Goal: Information Seeking & Learning: Learn about a topic

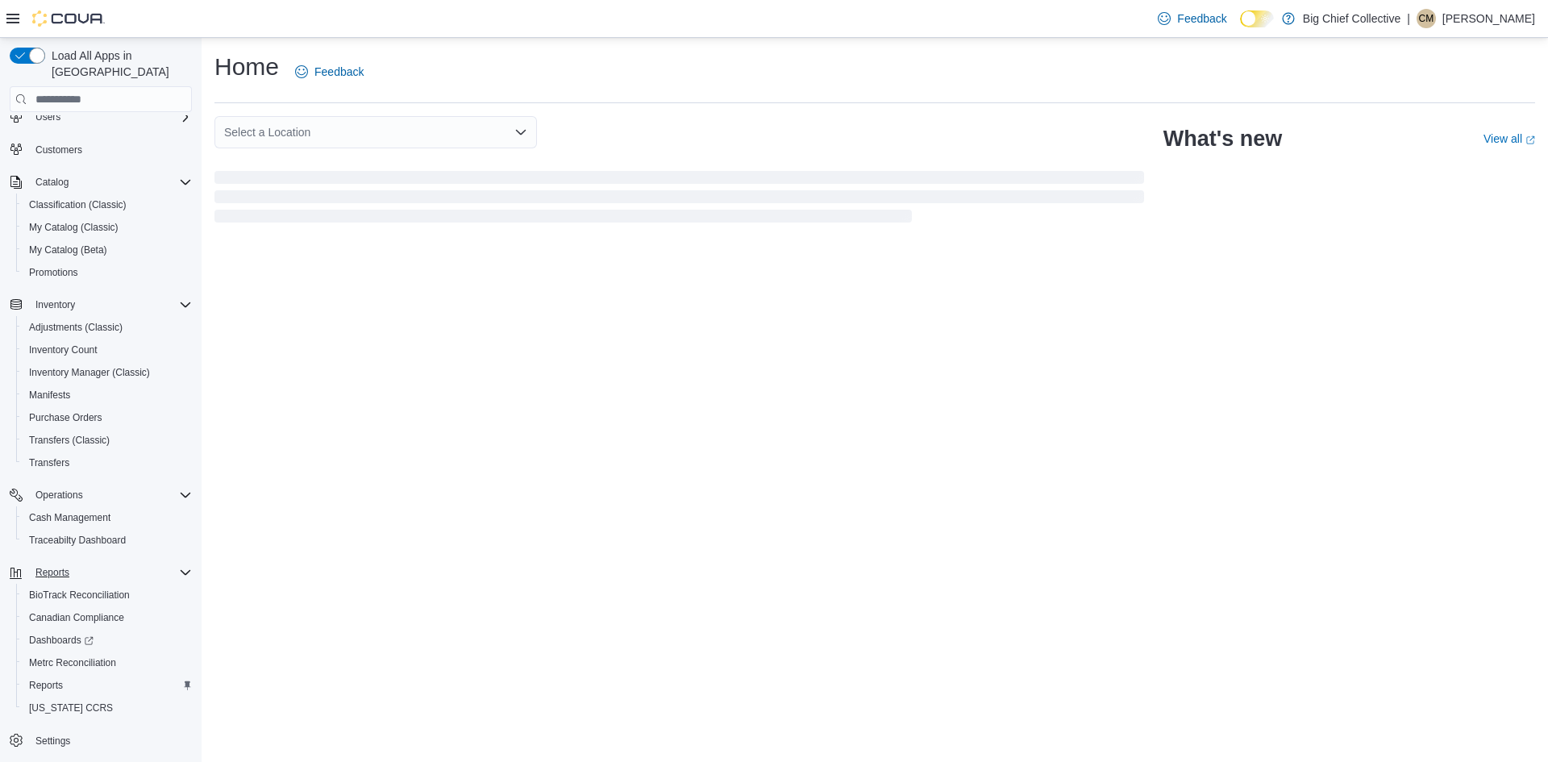
scroll to position [96, 0]
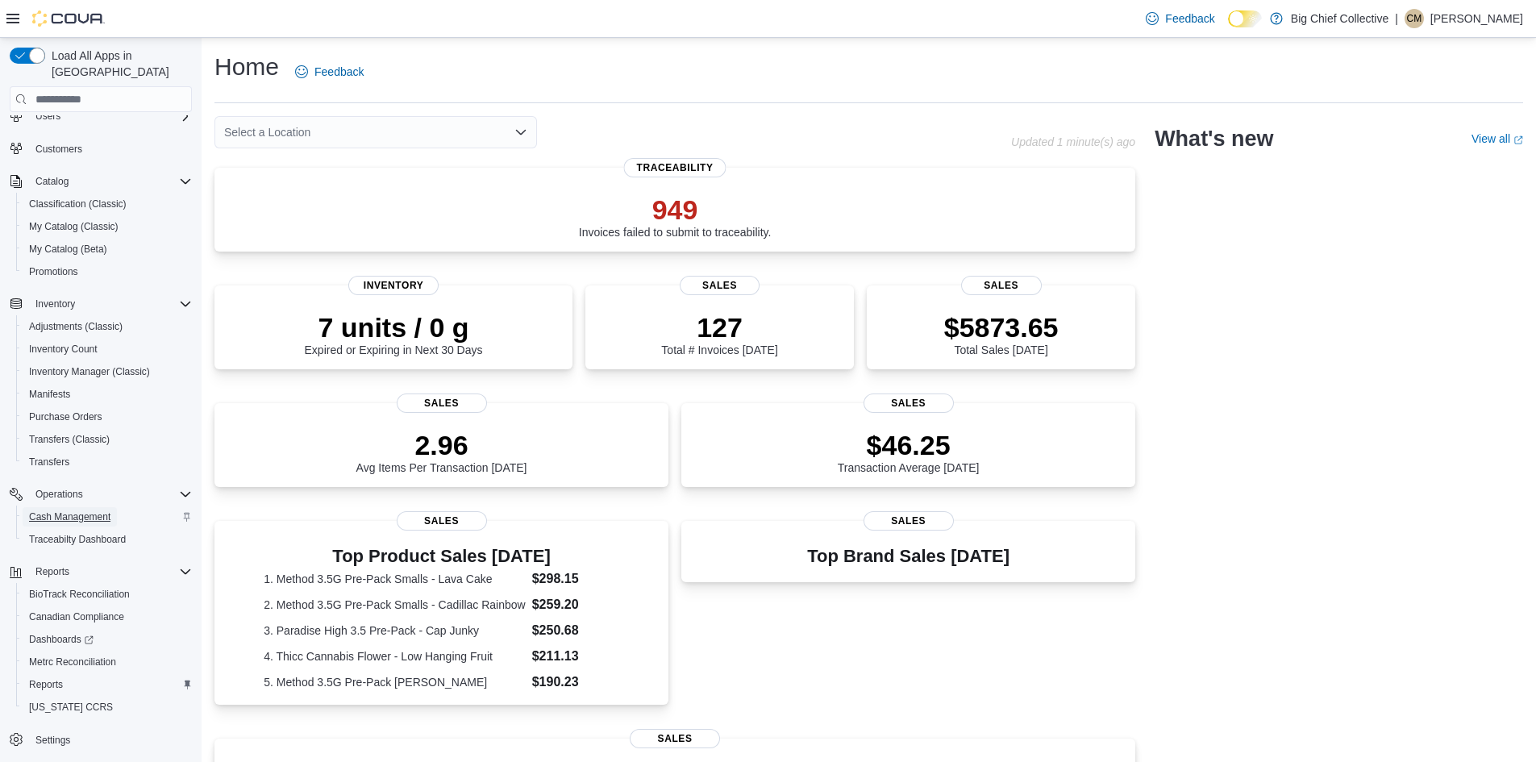
click at [74, 510] on span "Cash Management" at bounding box center [69, 516] width 81 height 13
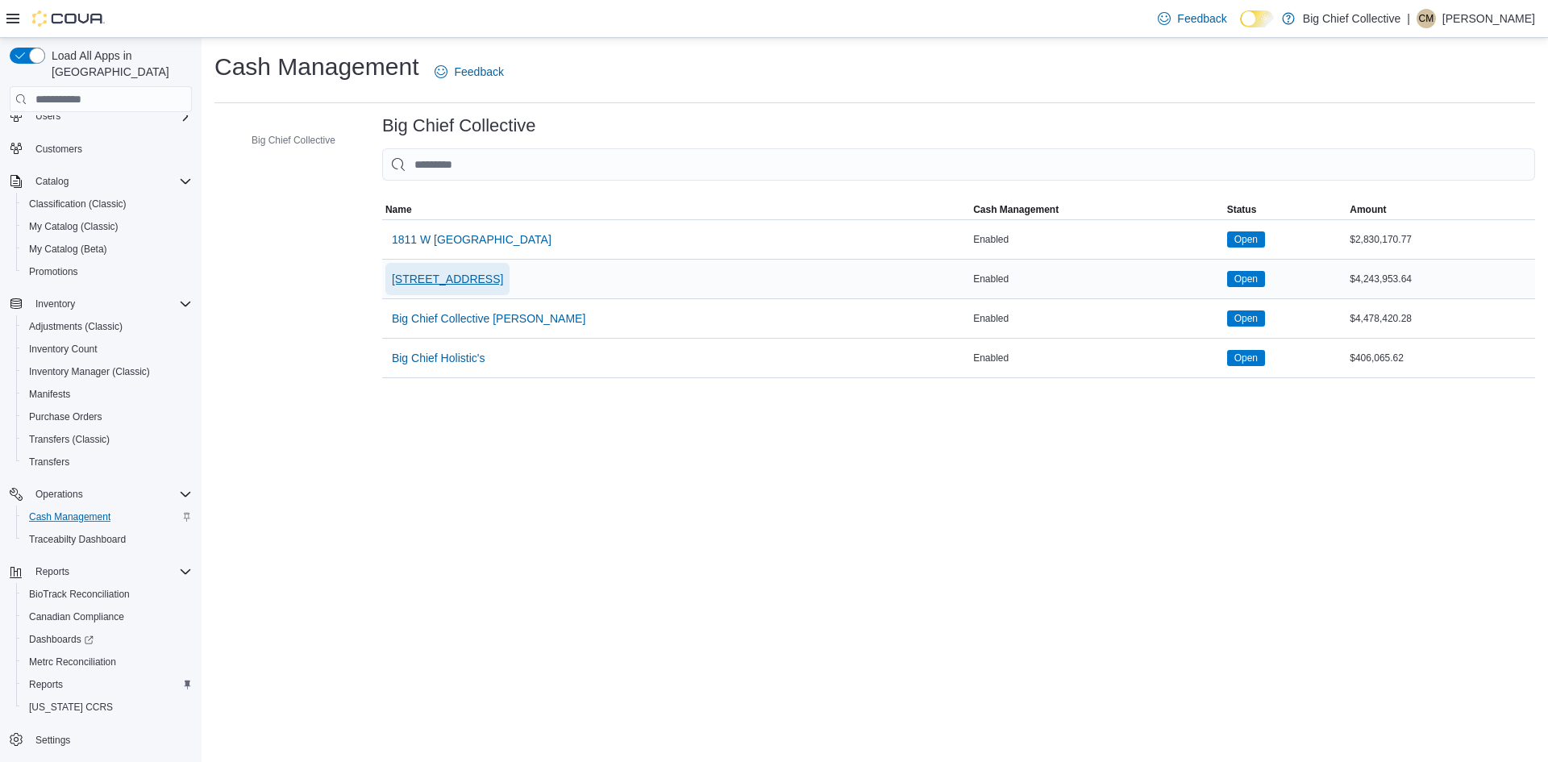
click at [463, 285] on span "3414 NW CACHE ROAD" at bounding box center [447, 279] width 111 height 16
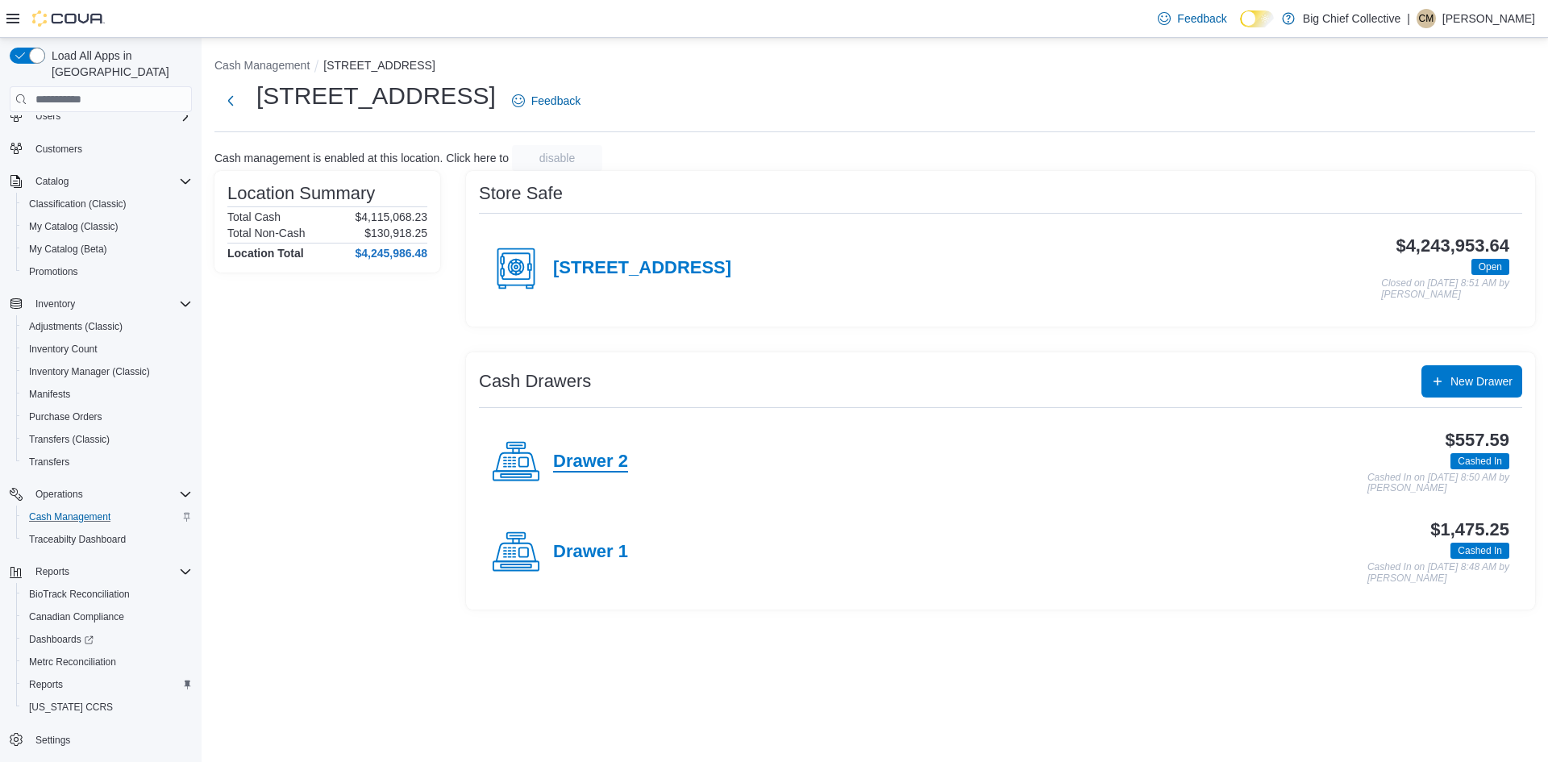
click at [605, 455] on h4 "Drawer 2" at bounding box center [590, 461] width 75 height 21
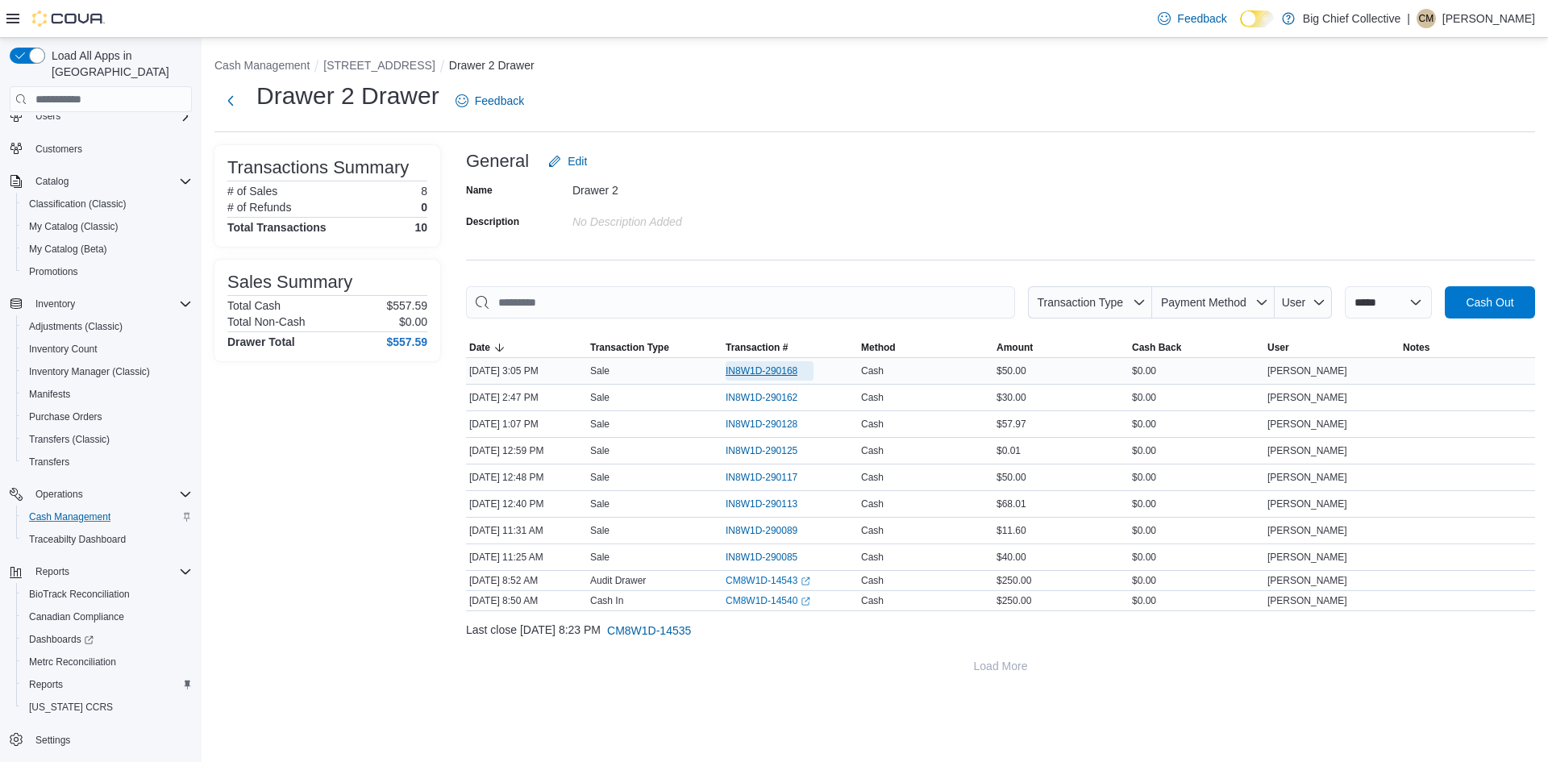
click at [758, 372] on span "IN8W1D-290168" at bounding box center [762, 370] width 72 height 13
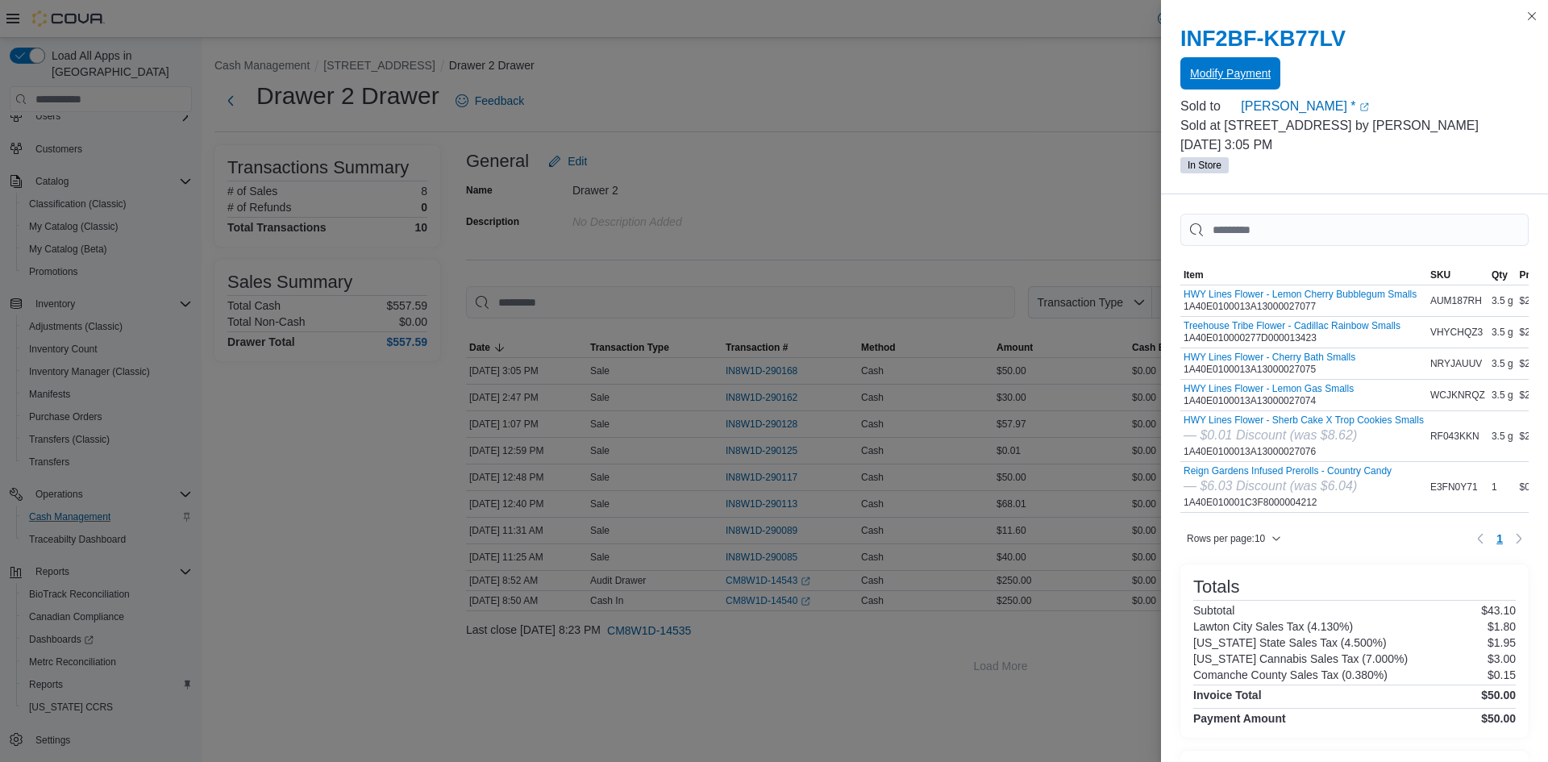
click at [1245, 76] on span "Modify Payment" at bounding box center [1230, 73] width 81 height 16
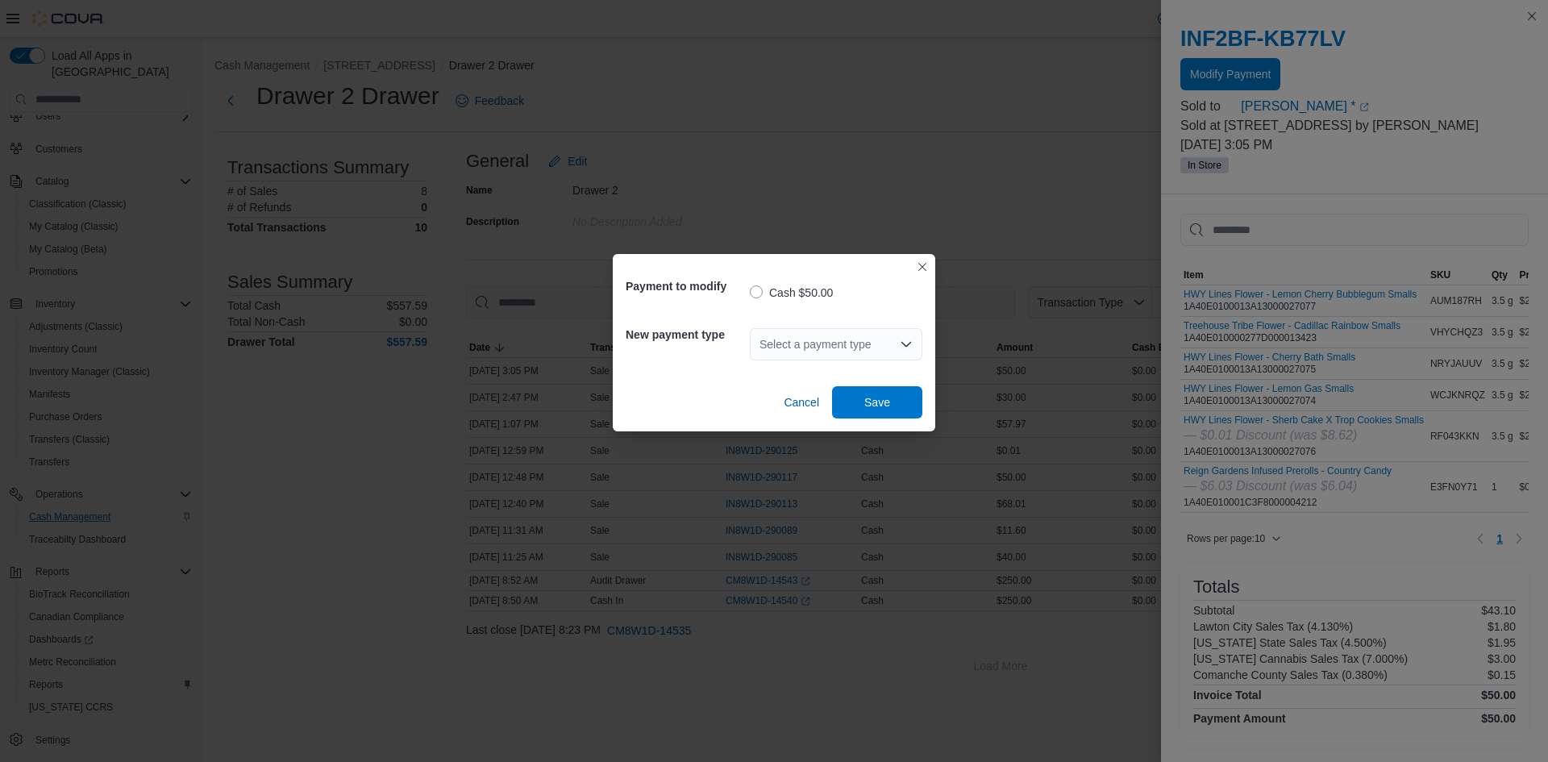
click at [871, 331] on div "Select a payment type" at bounding box center [836, 344] width 173 height 32
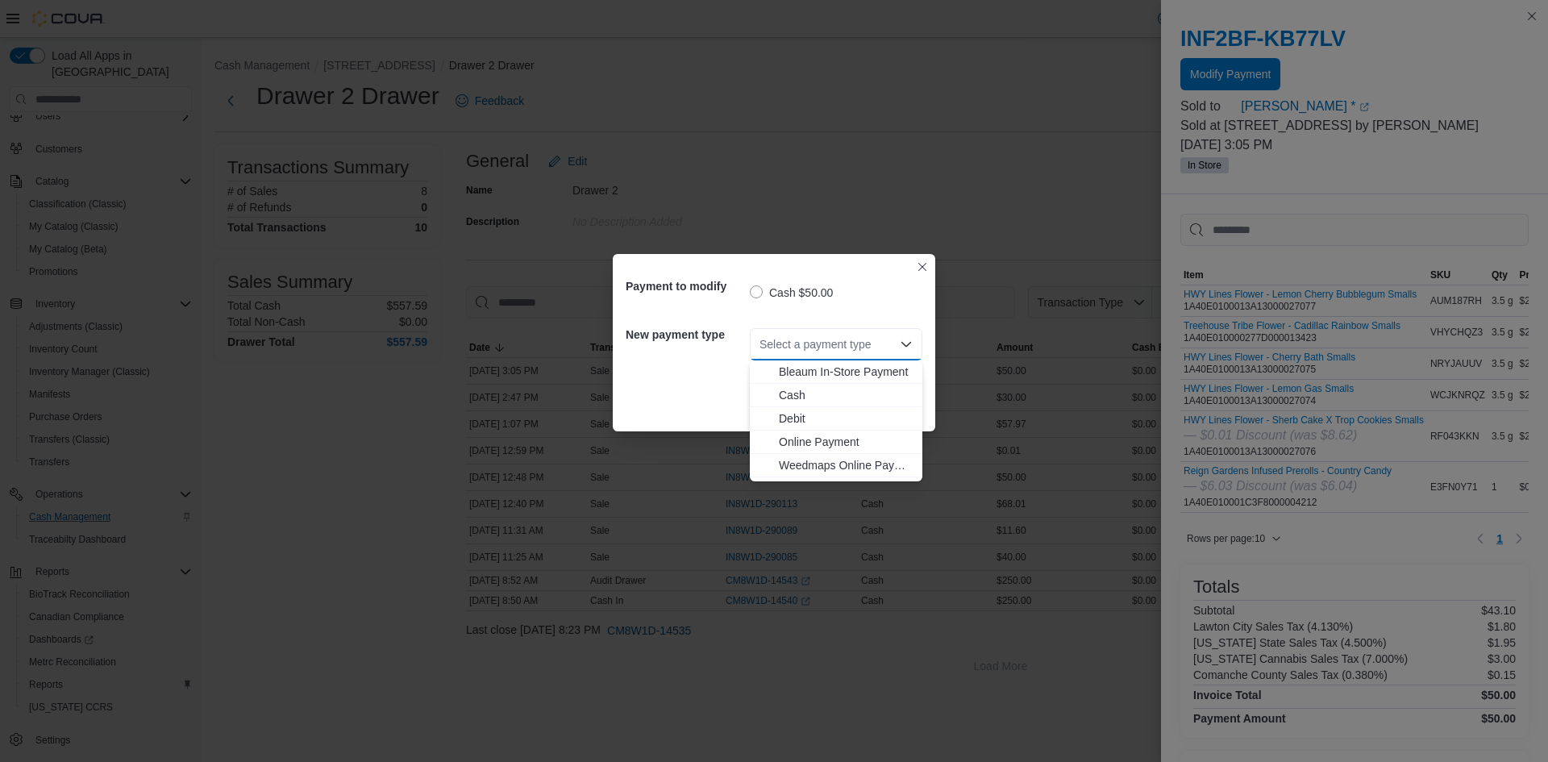
click at [876, 343] on div "Select a payment type Combo box. Selected. Combo box input. Select a payment ty…" at bounding box center [836, 344] width 173 height 32
click at [794, 419] on span "Debit" at bounding box center [846, 418] width 134 height 16
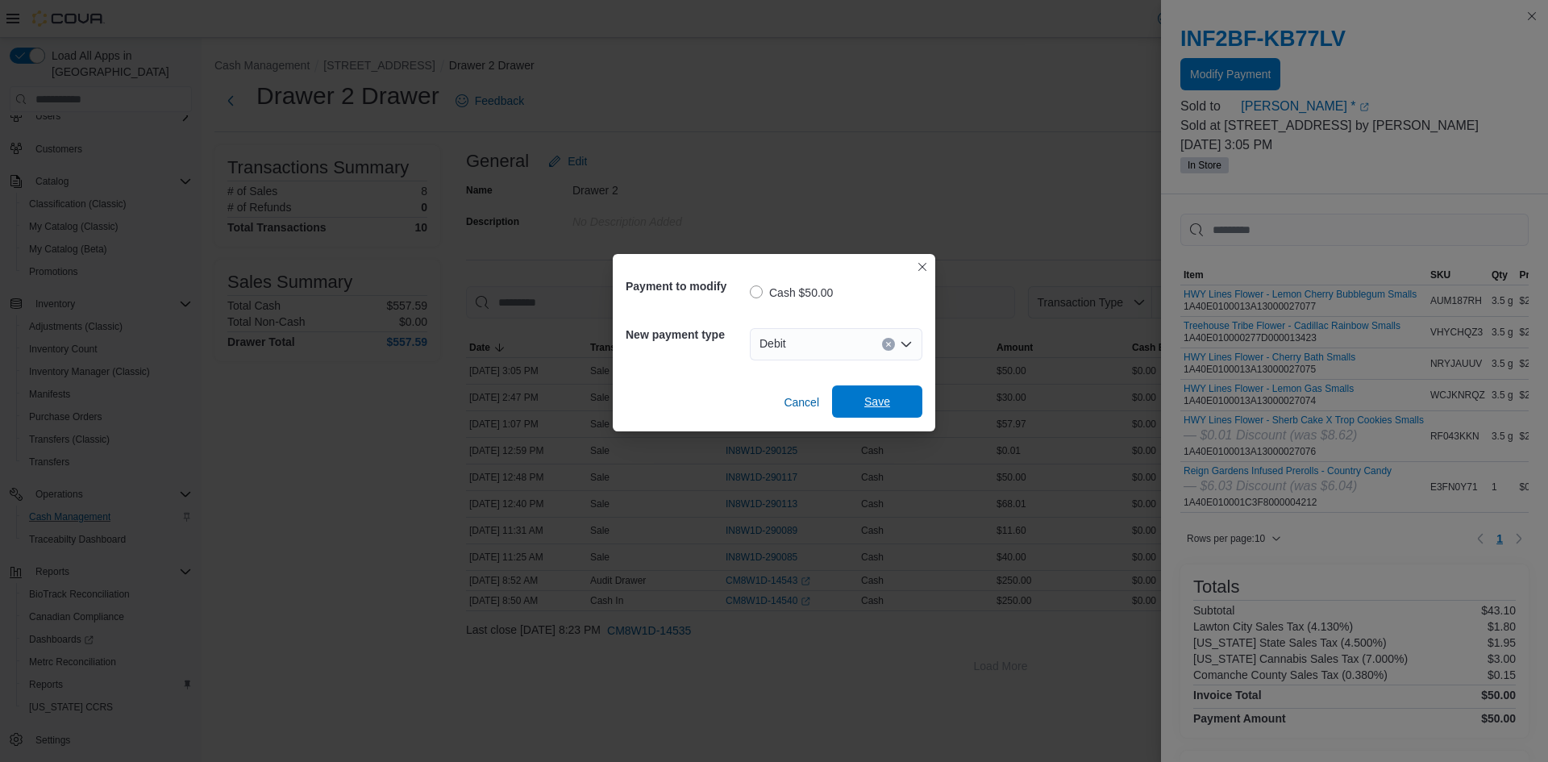
click at [878, 399] on span "Save" at bounding box center [877, 401] width 26 height 16
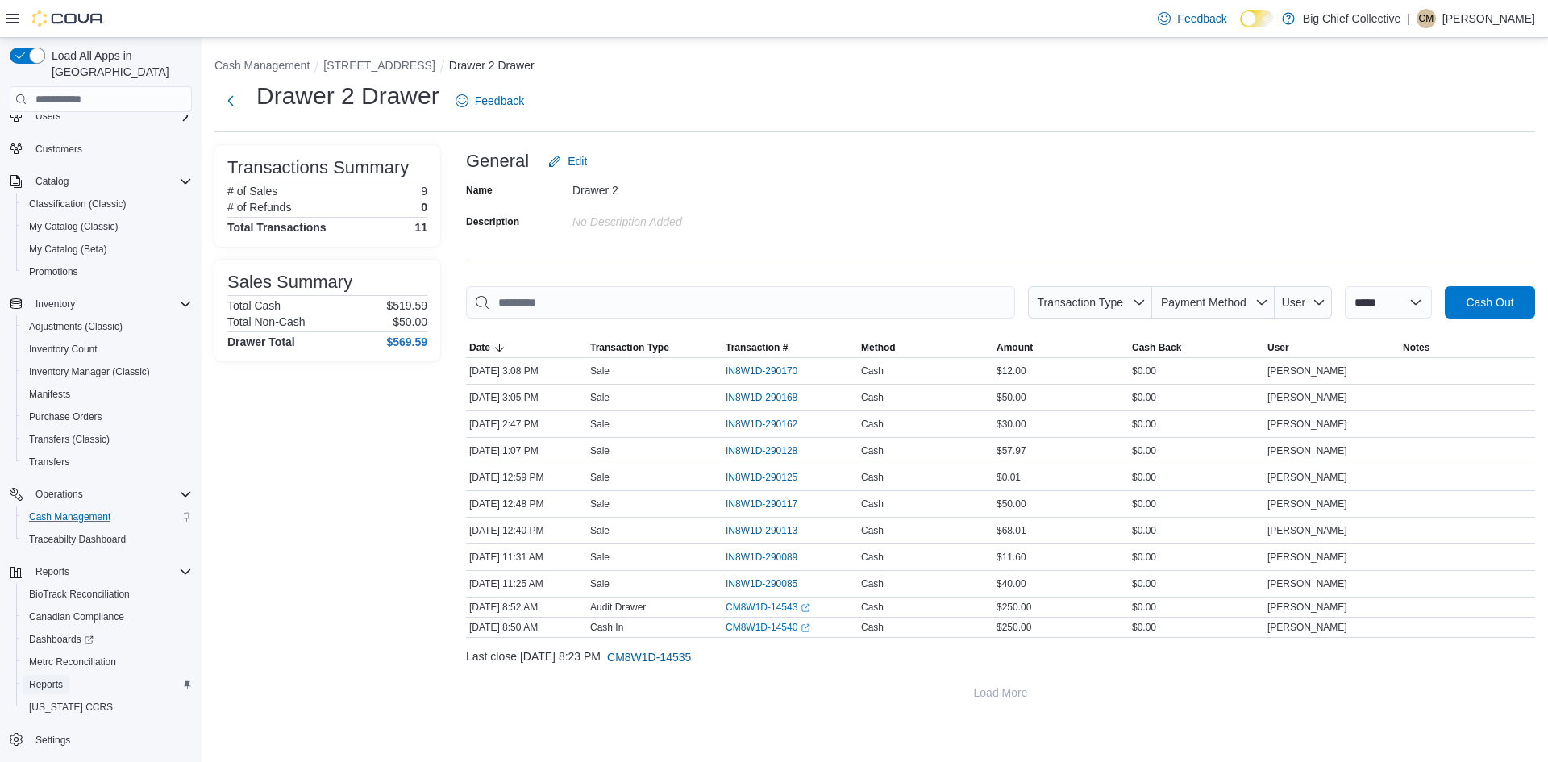
click at [48, 678] on button "Reports" at bounding box center [107, 684] width 182 height 23
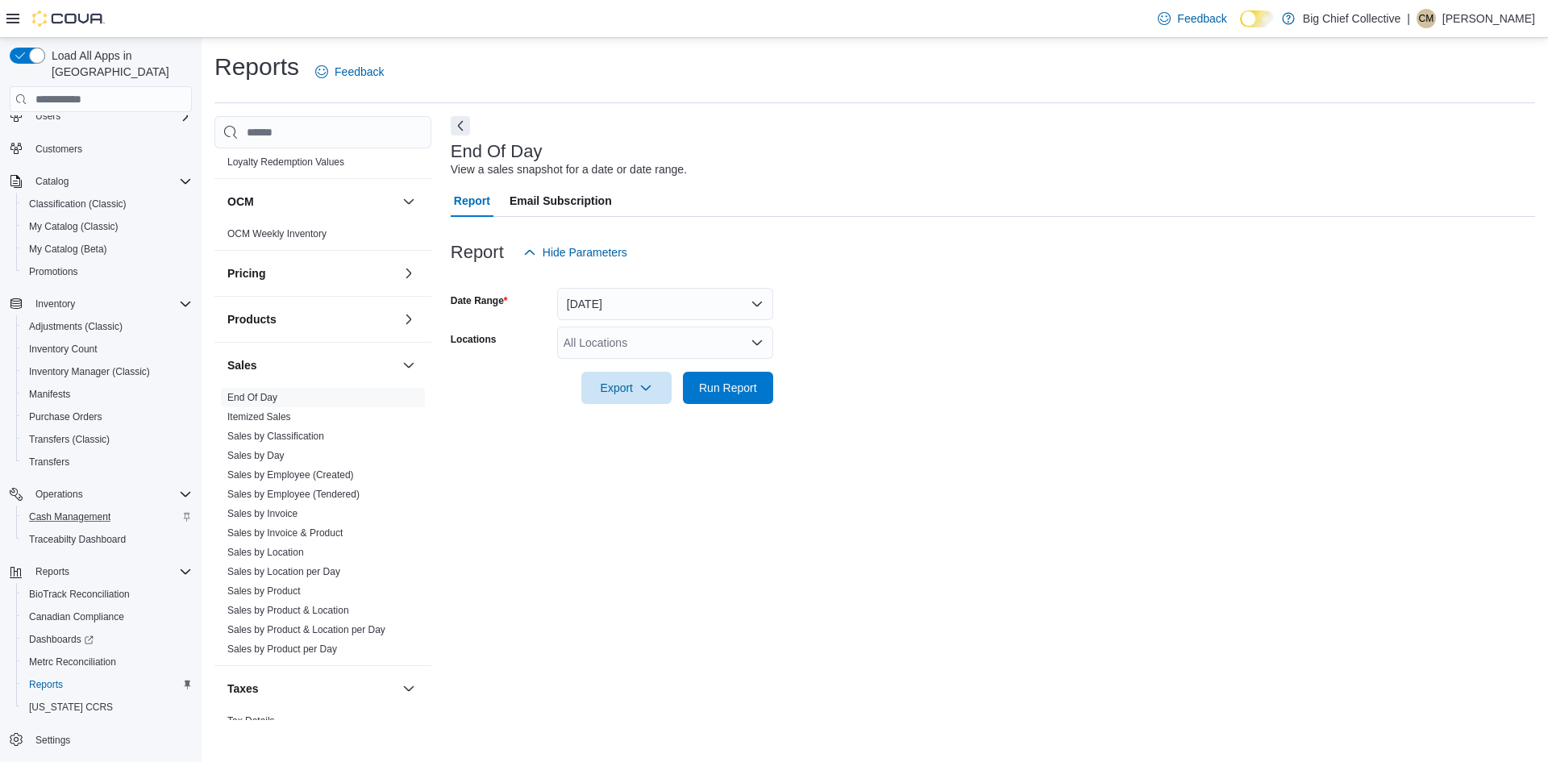
scroll to position [958, 0]
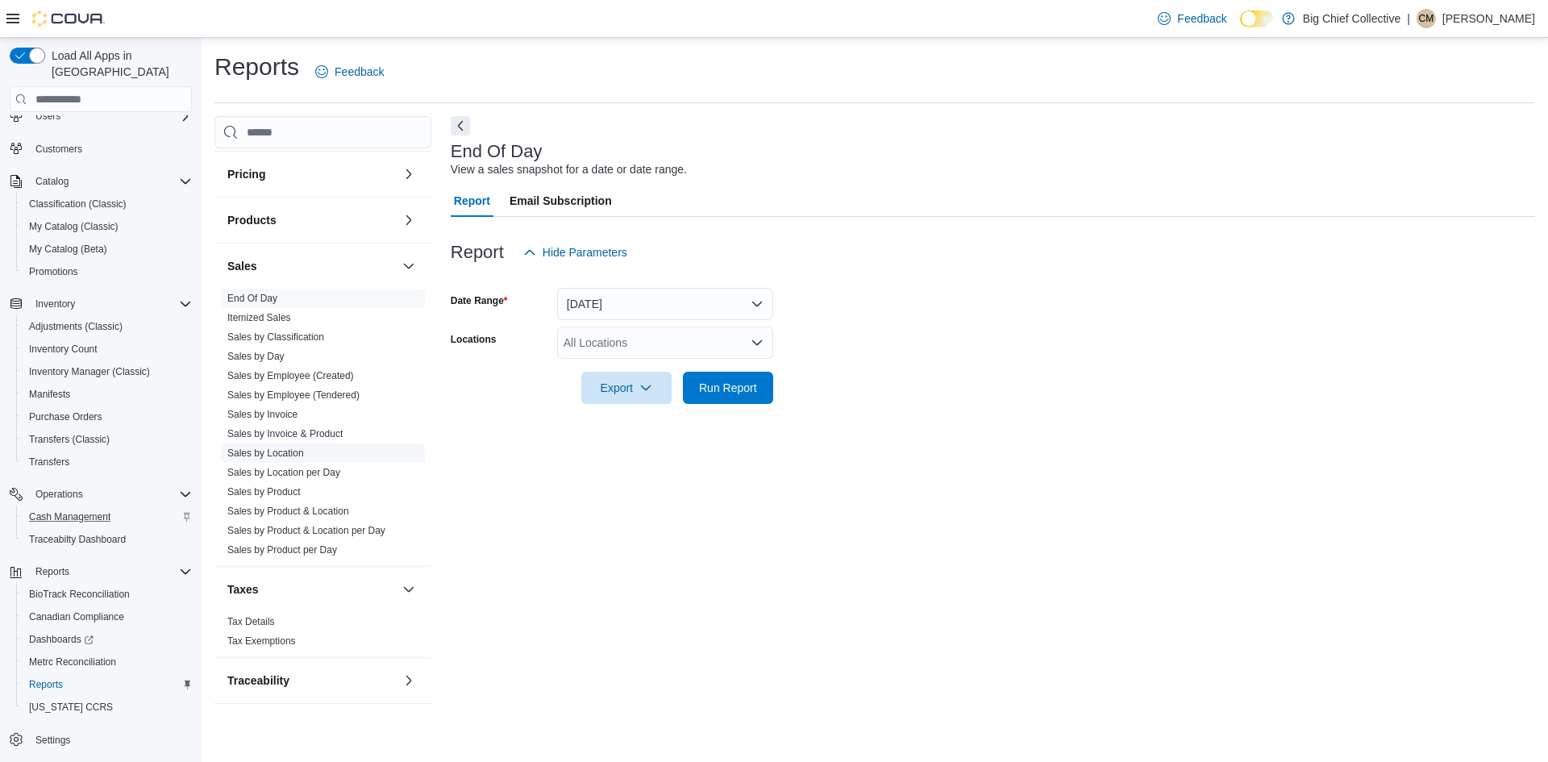
click at [289, 451] on link "Sales by Location" at bounding box center [265, 452] width 77 height 11
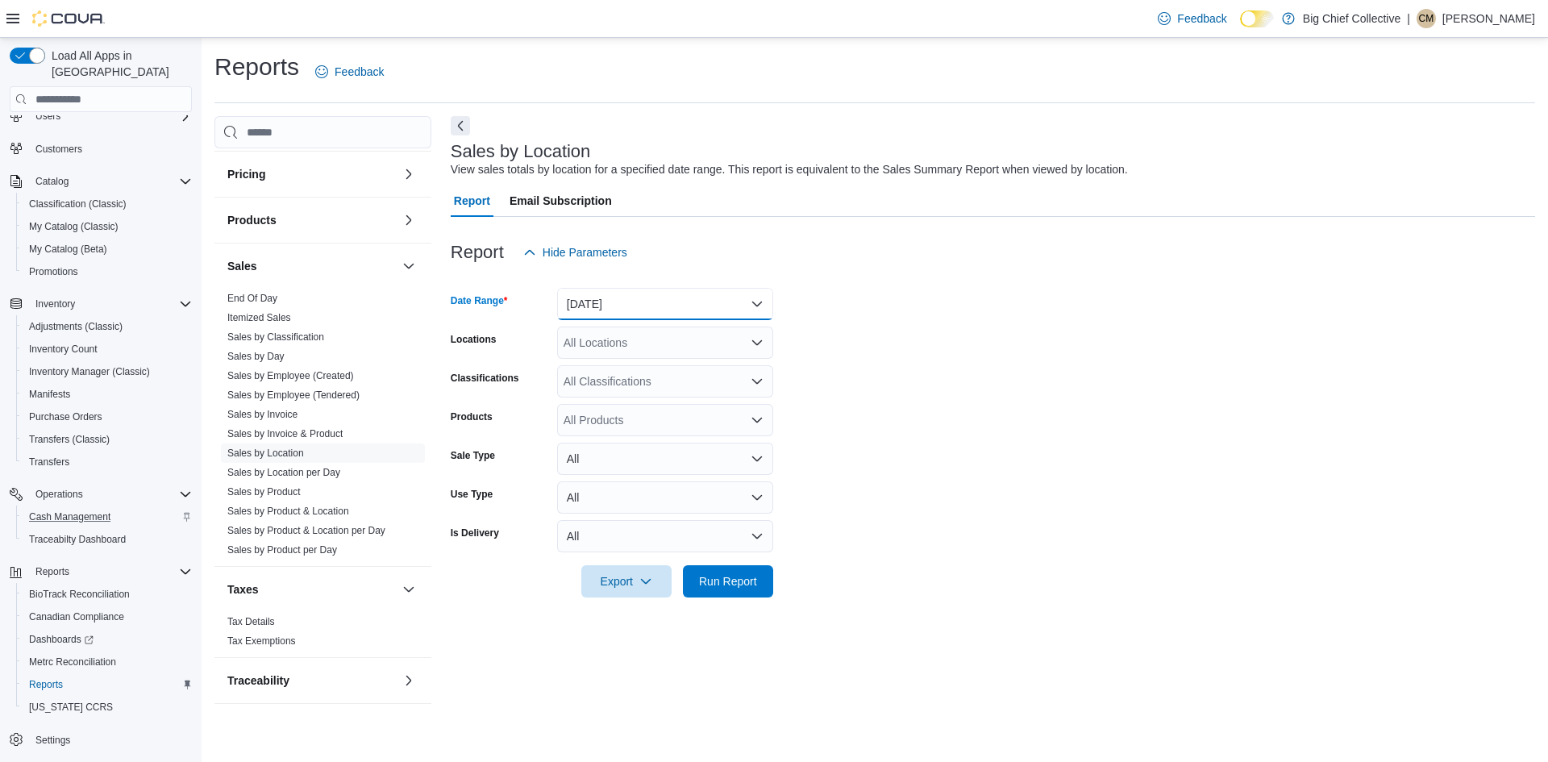
click at [638, 298] on button "Yesterday" at bounding box center [665, 304] width 216 height 32
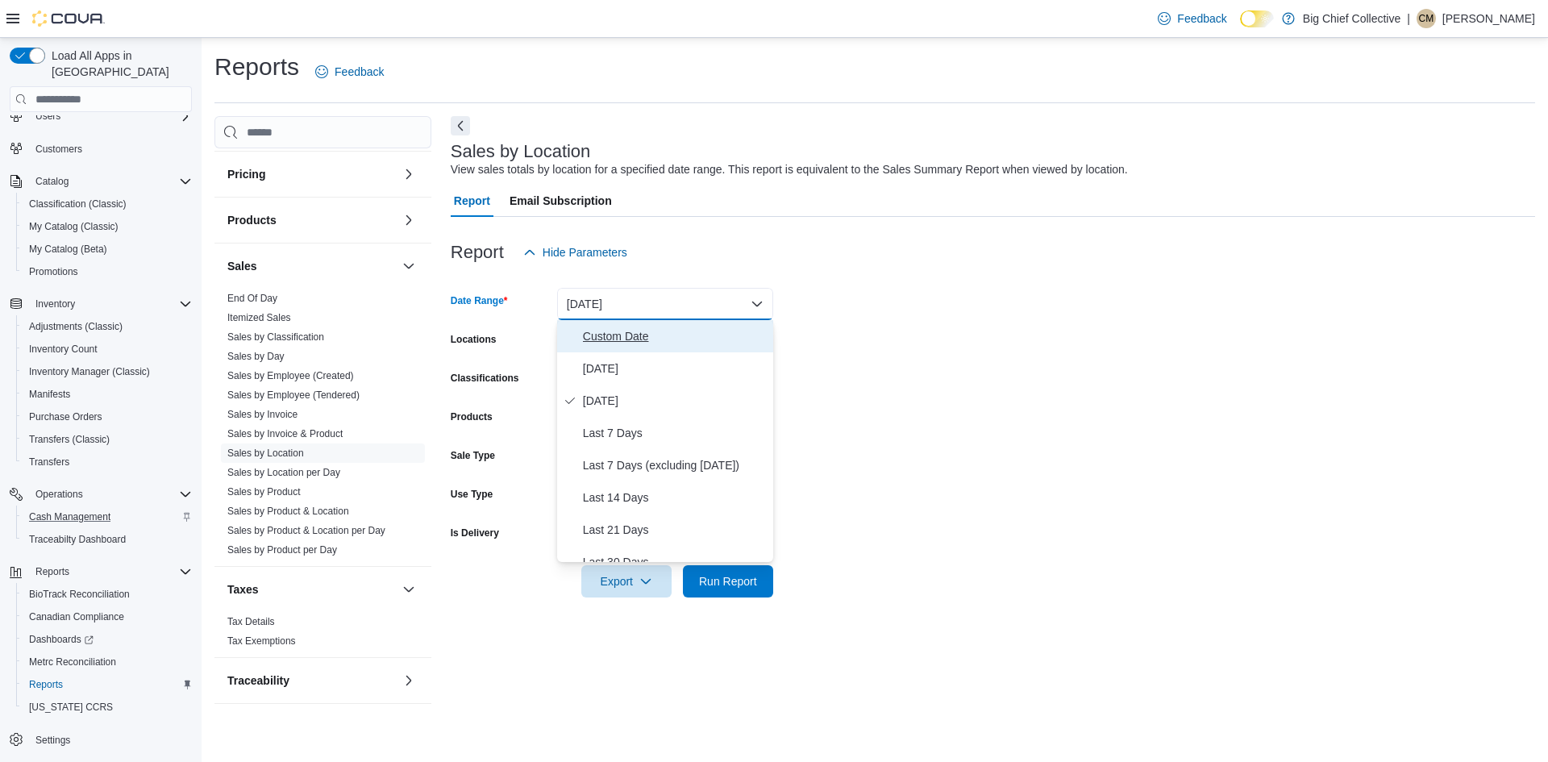
click at [627, 343] on span "Custom Date" at bounding box center [675, 335] width 184 height 19
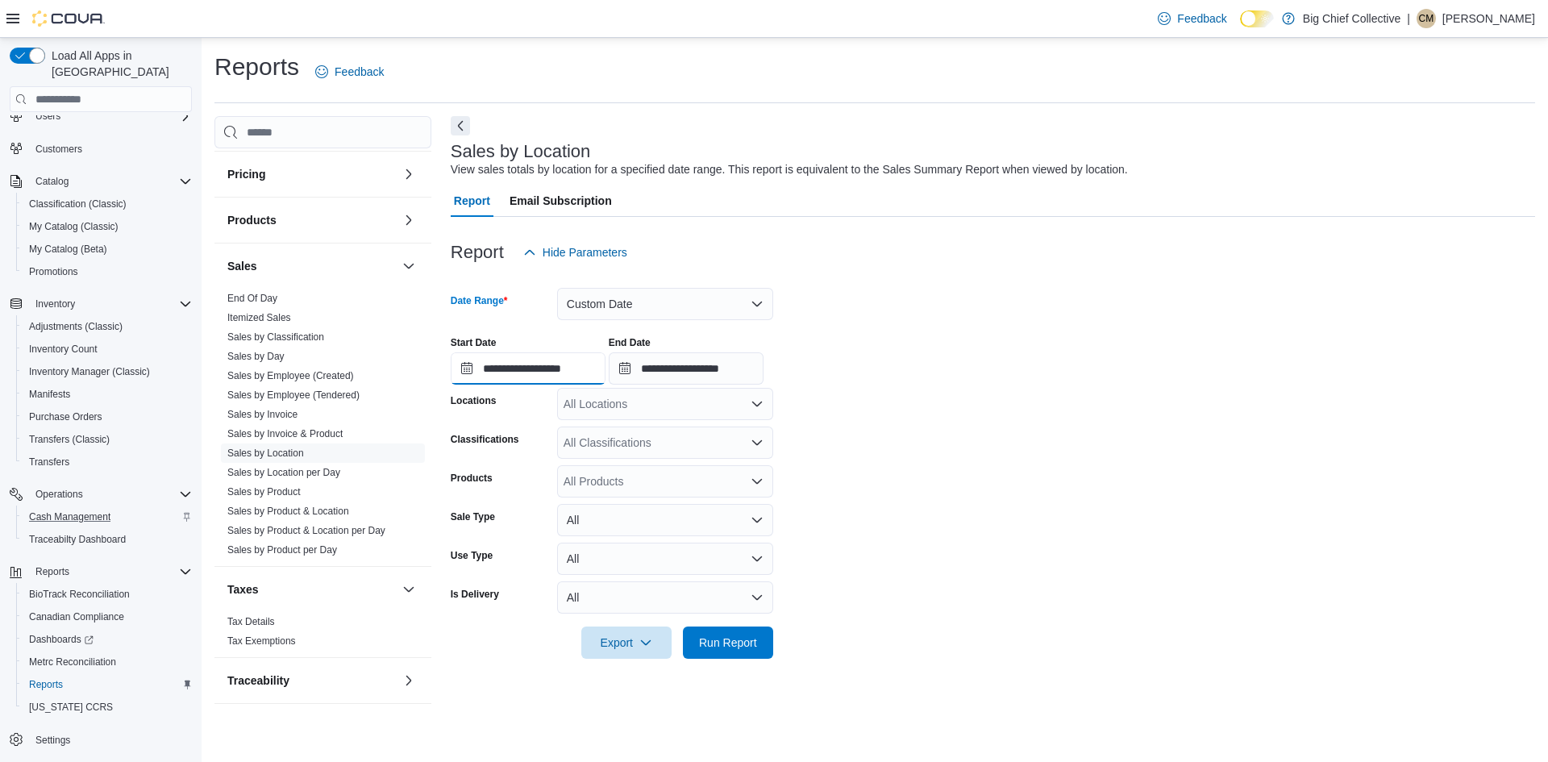
click at [536, 372] on input "**********" at bounding box center [528, 368] width 155 height 32
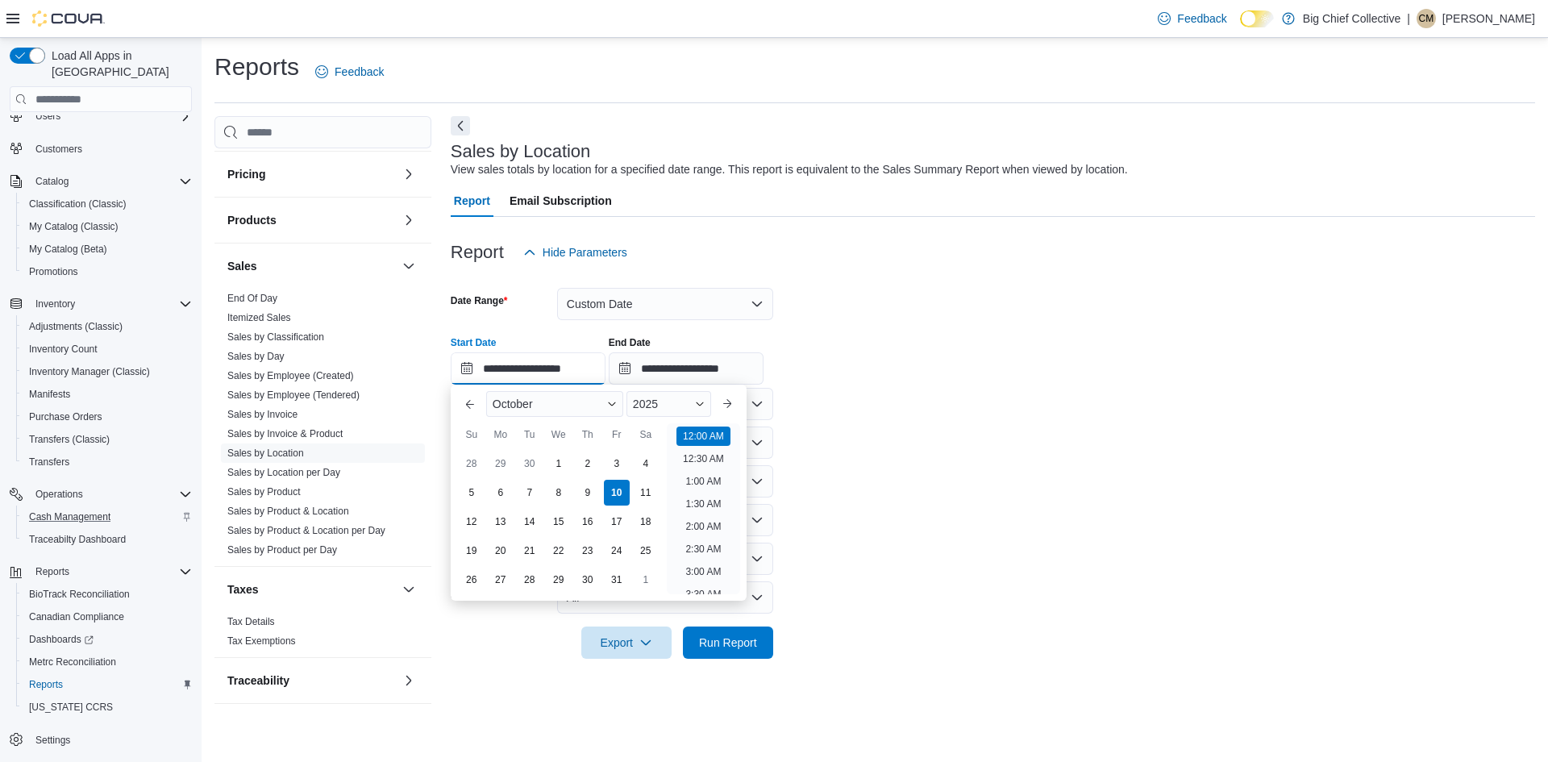
scroll to position [50, 0]
click at [625, 453] on div "3" at bounding box center [616, 464] width 28 height 28
type input "**********"
click at [1025, 297] on form "**********" at bounding box center [993, 463] width 1084 height 390
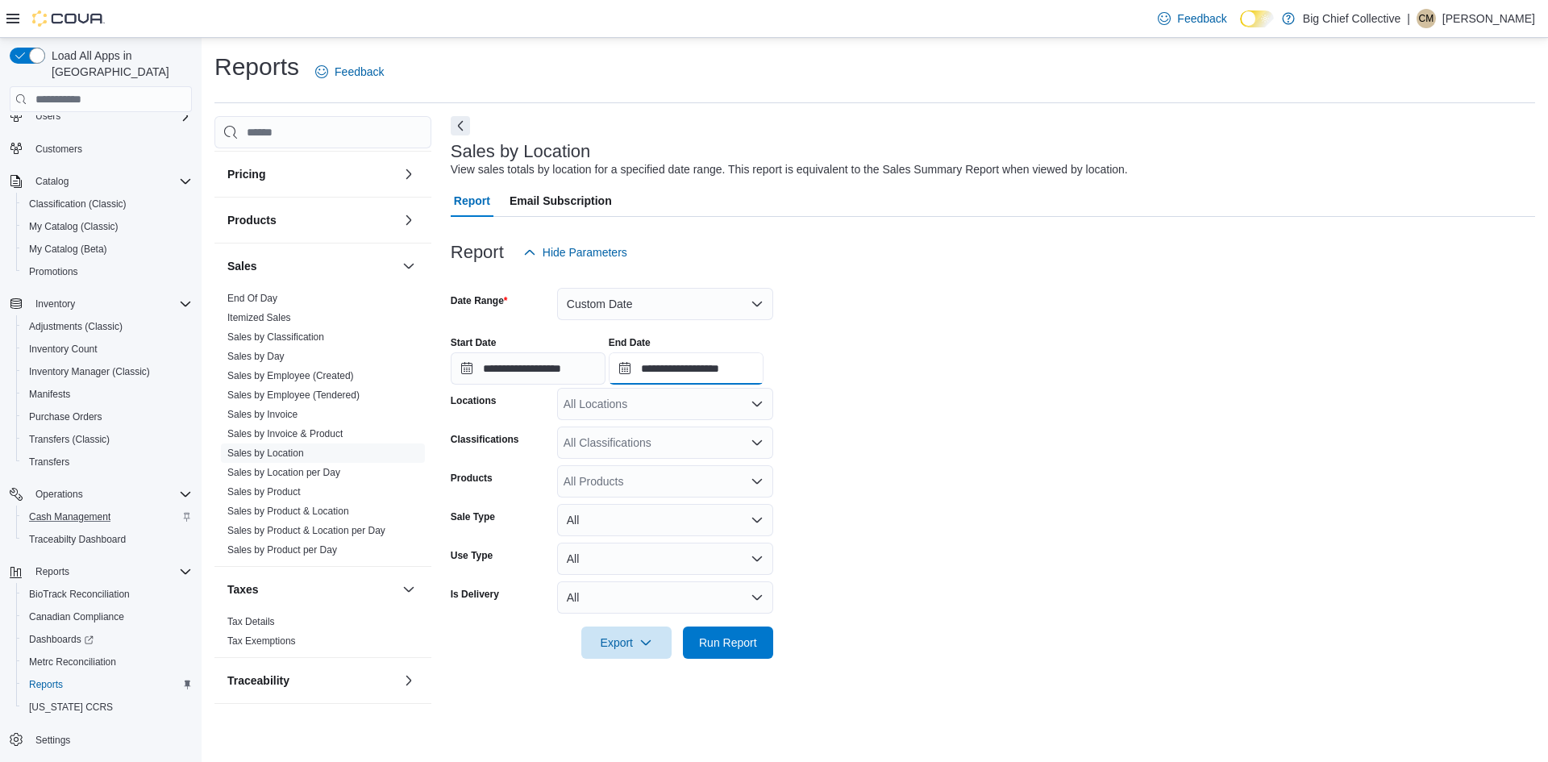
click at [688, 364] on input "**********" at bounding box center [686, 368] width 155 height 32
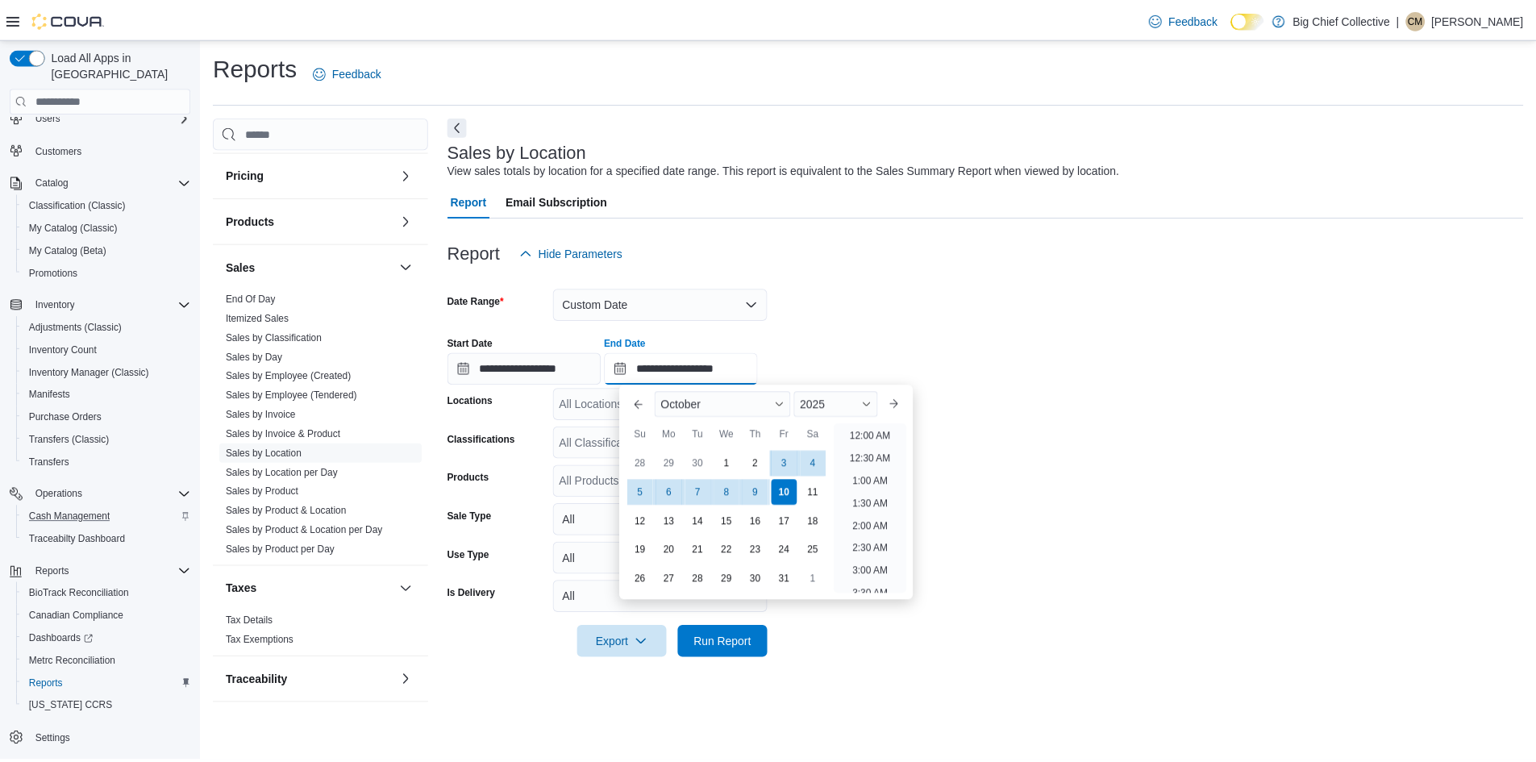
scroll to position [916, 0]
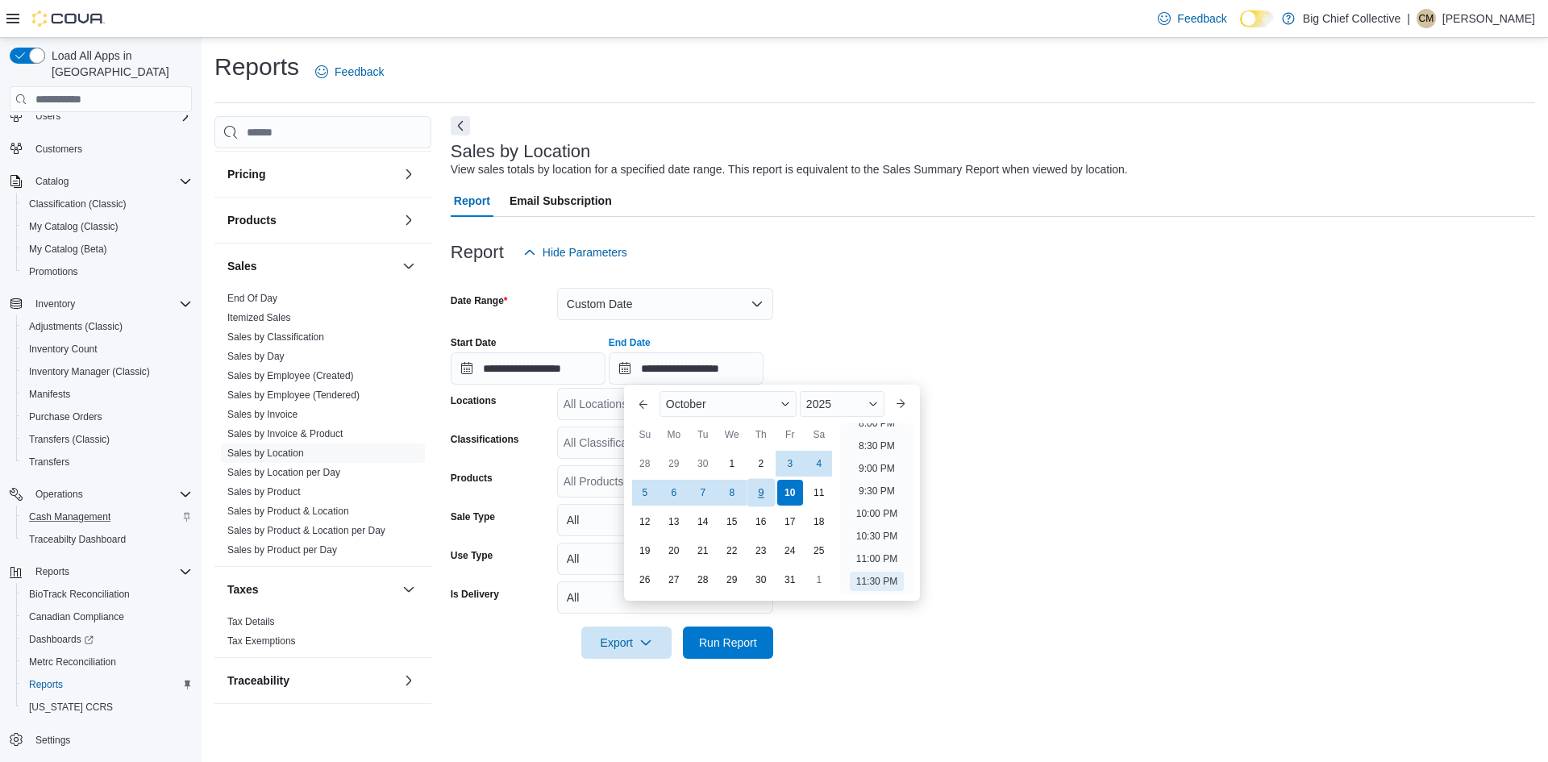
click at [759, 487] on div "9" at bounding box center [760, 493] width 28 height 28
type input "**********"
click at [863, 351] on div "**********" at bounding box center [993, 353] width 1084 height 61
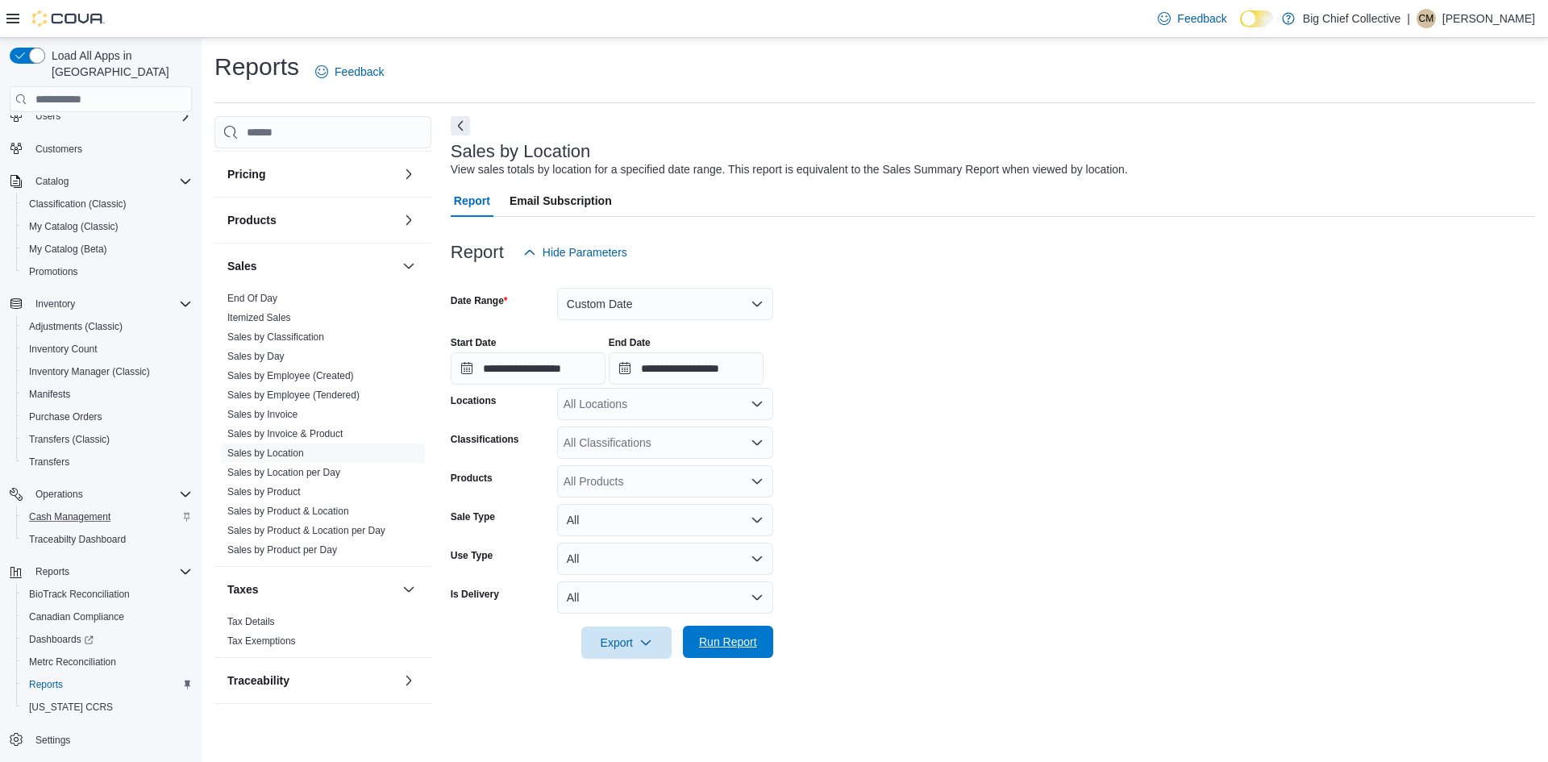
click at [710, 641] on span "Run Report" at bounding box center [728, 642] width 58 height 16
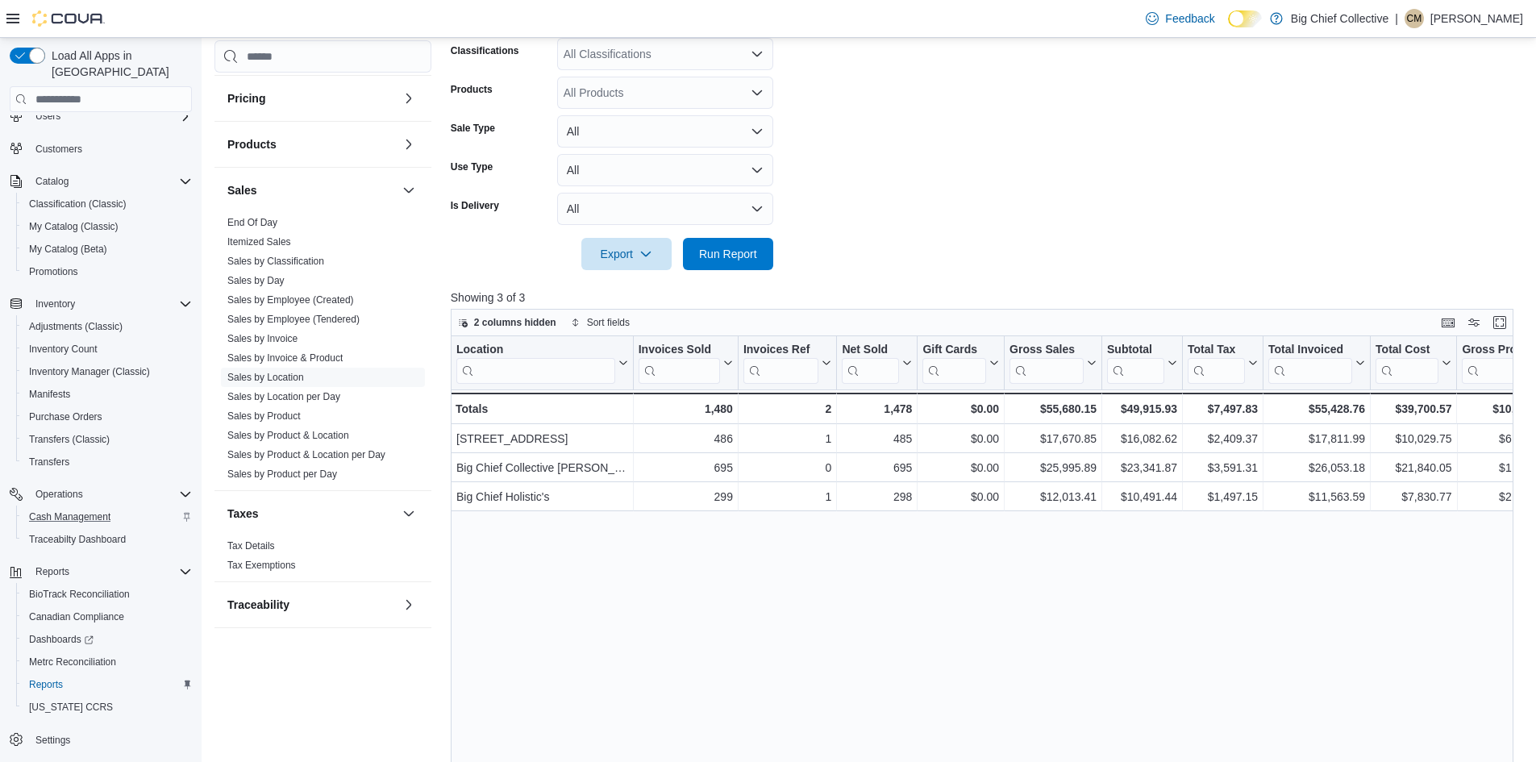
scroll to position [558, 0]
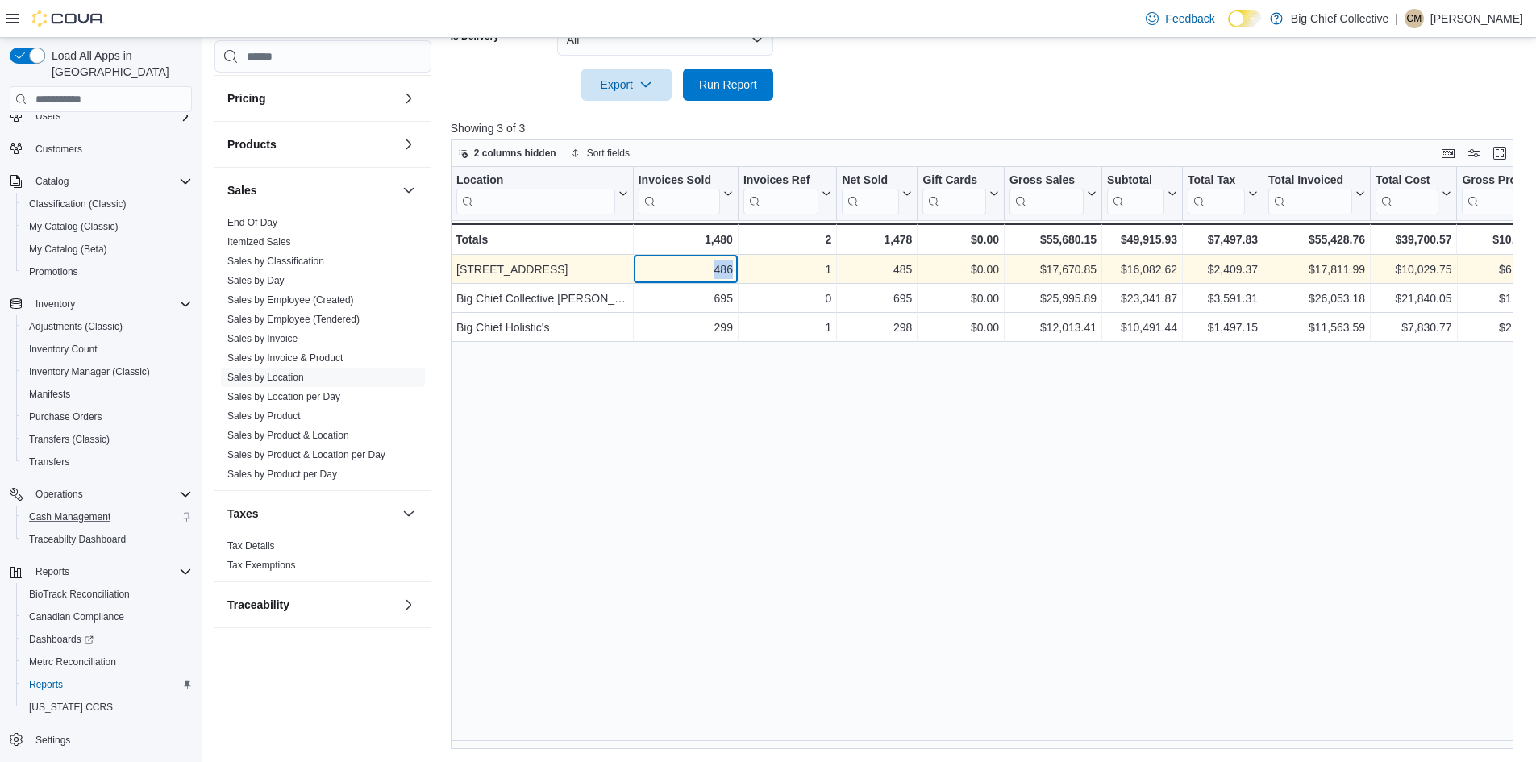
drag, startPoint x: 713, startPoint y: 268, endPoint x: 734, endPoint y: 276, distance: 22.2
click at [734, 276] on div "486 - Invoices Sold, column 2, row 1" at bounding box center [685, 269] width 105 height 29
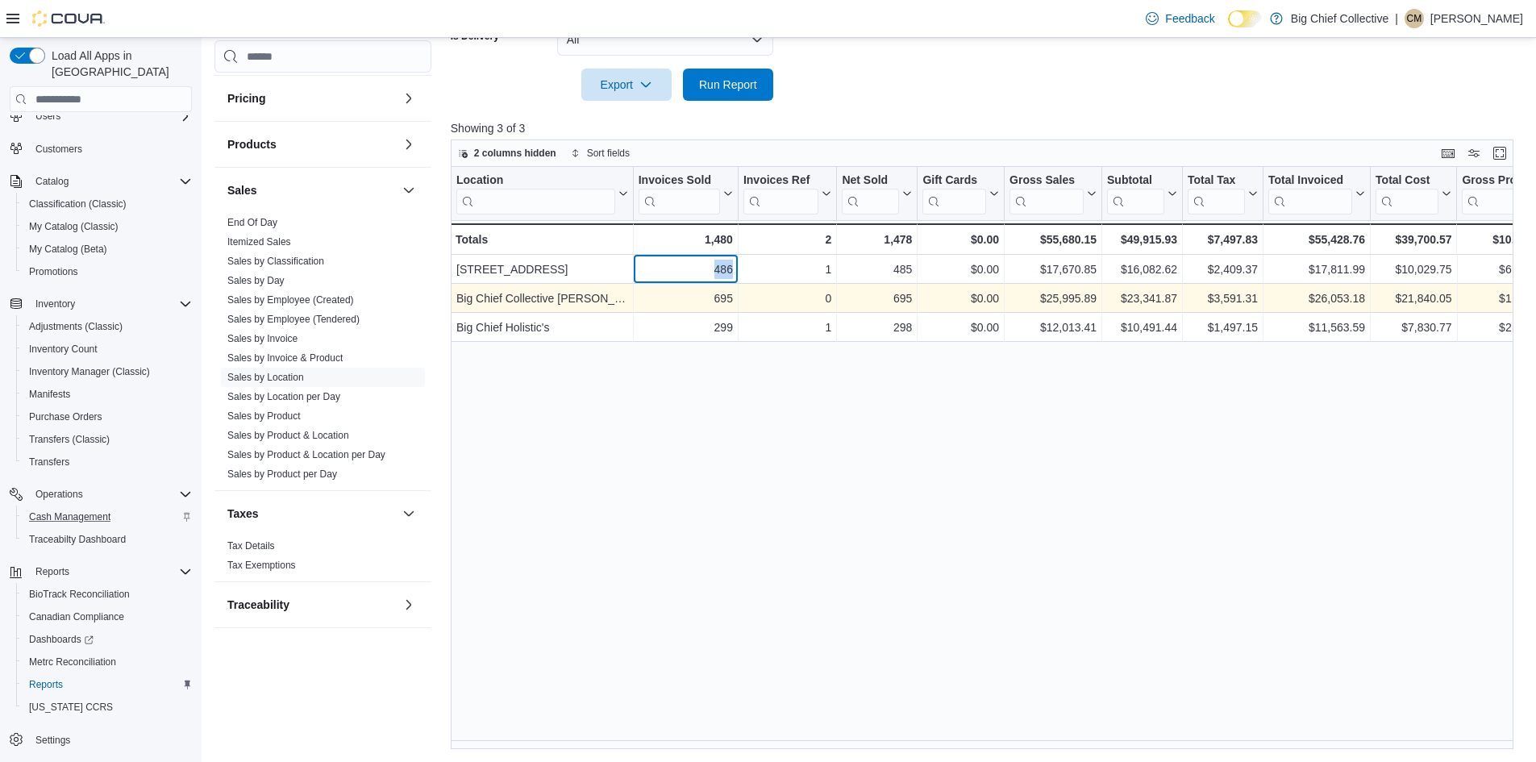
copy div "486"
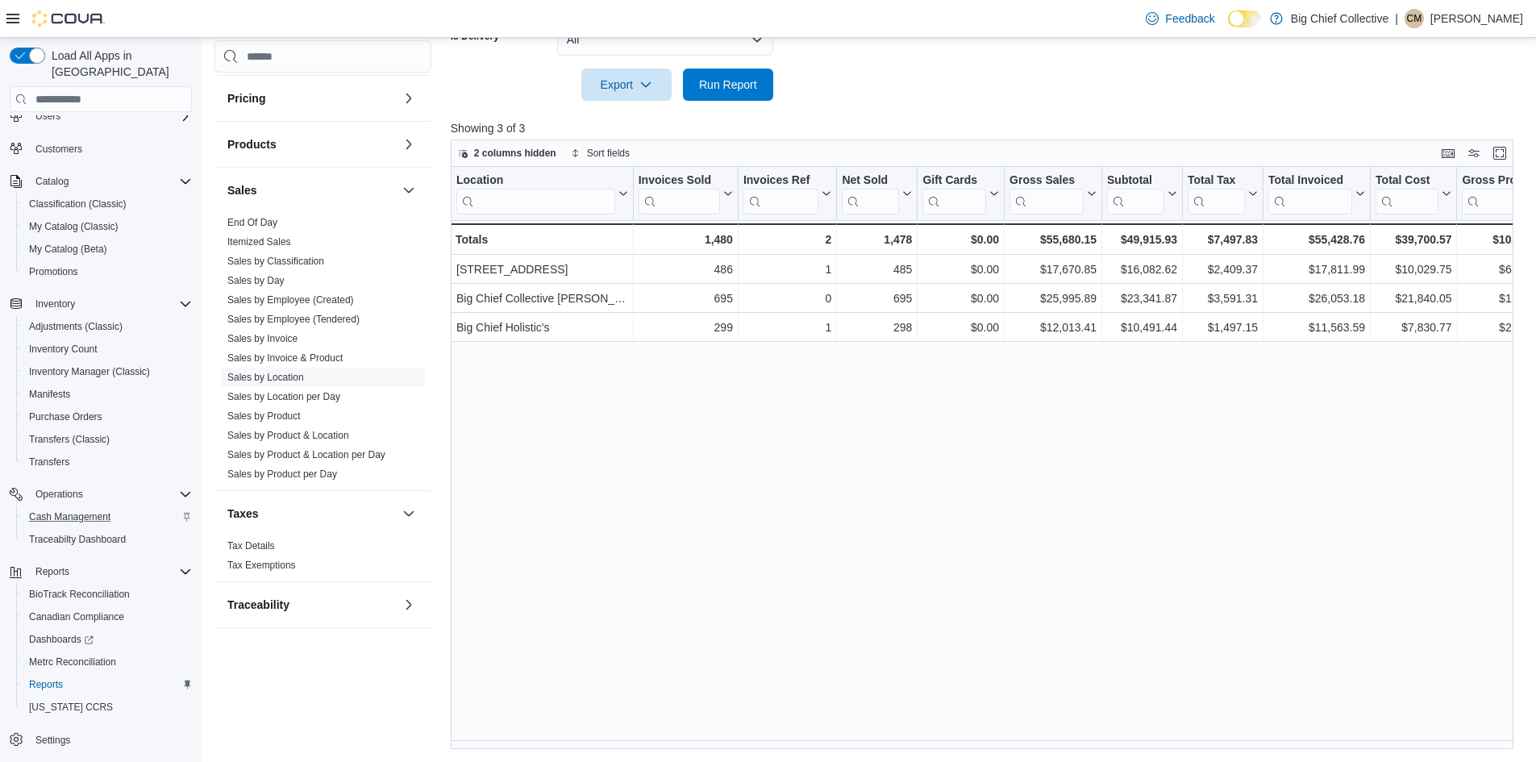
click at [668, 435] on div "Location Click to view column header actions Invoices Sold Click to view column…" at bounding box center [988, 458] width 1074 height 582
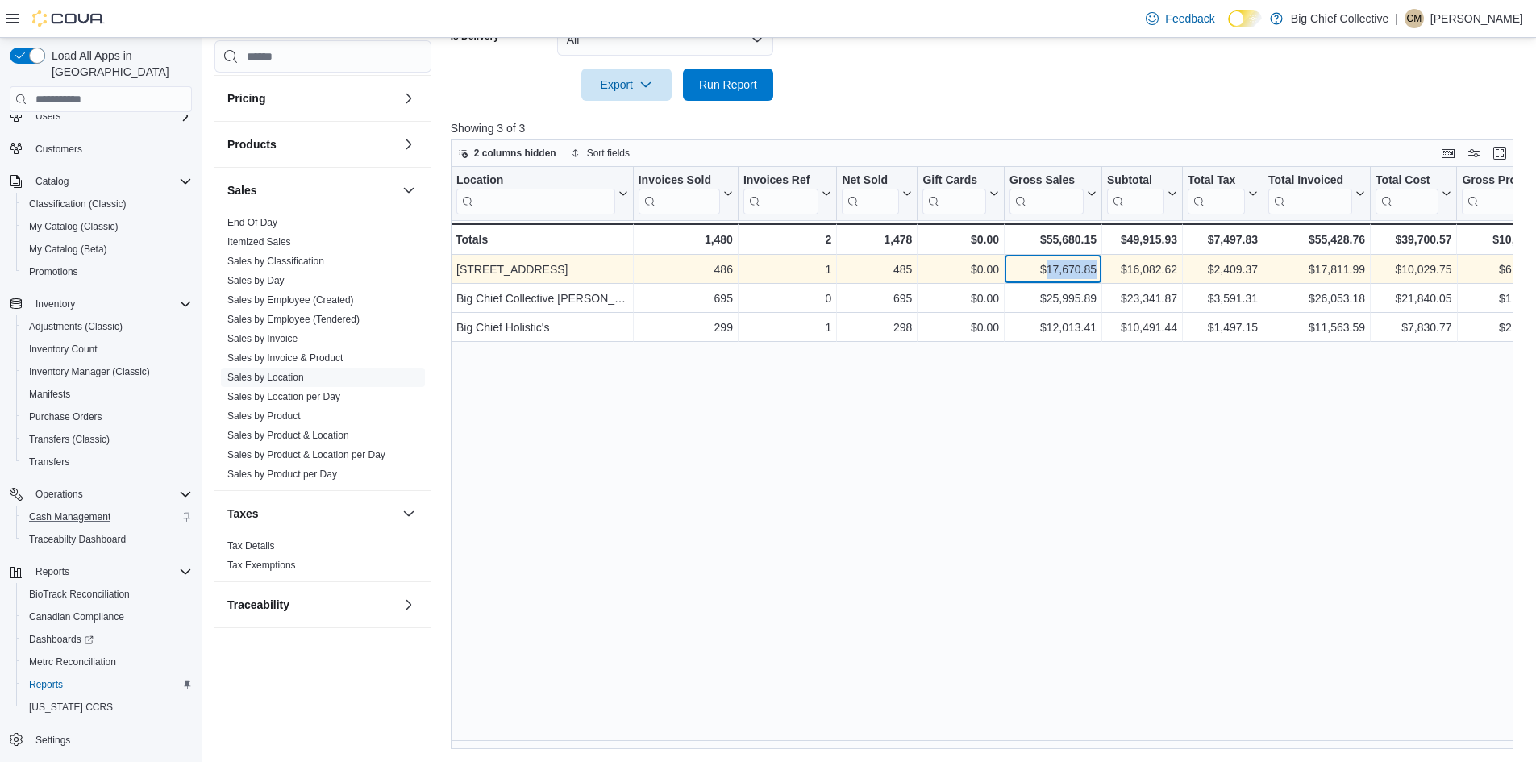
drag, startPoint x: 1046, startPoint y: 269, endPoint x: 1096, endPoint y: 272, distance: 50.9
click at [1096, 272] on div "$17,670.85" at bounding box center [1052, 269] width 87 height 19
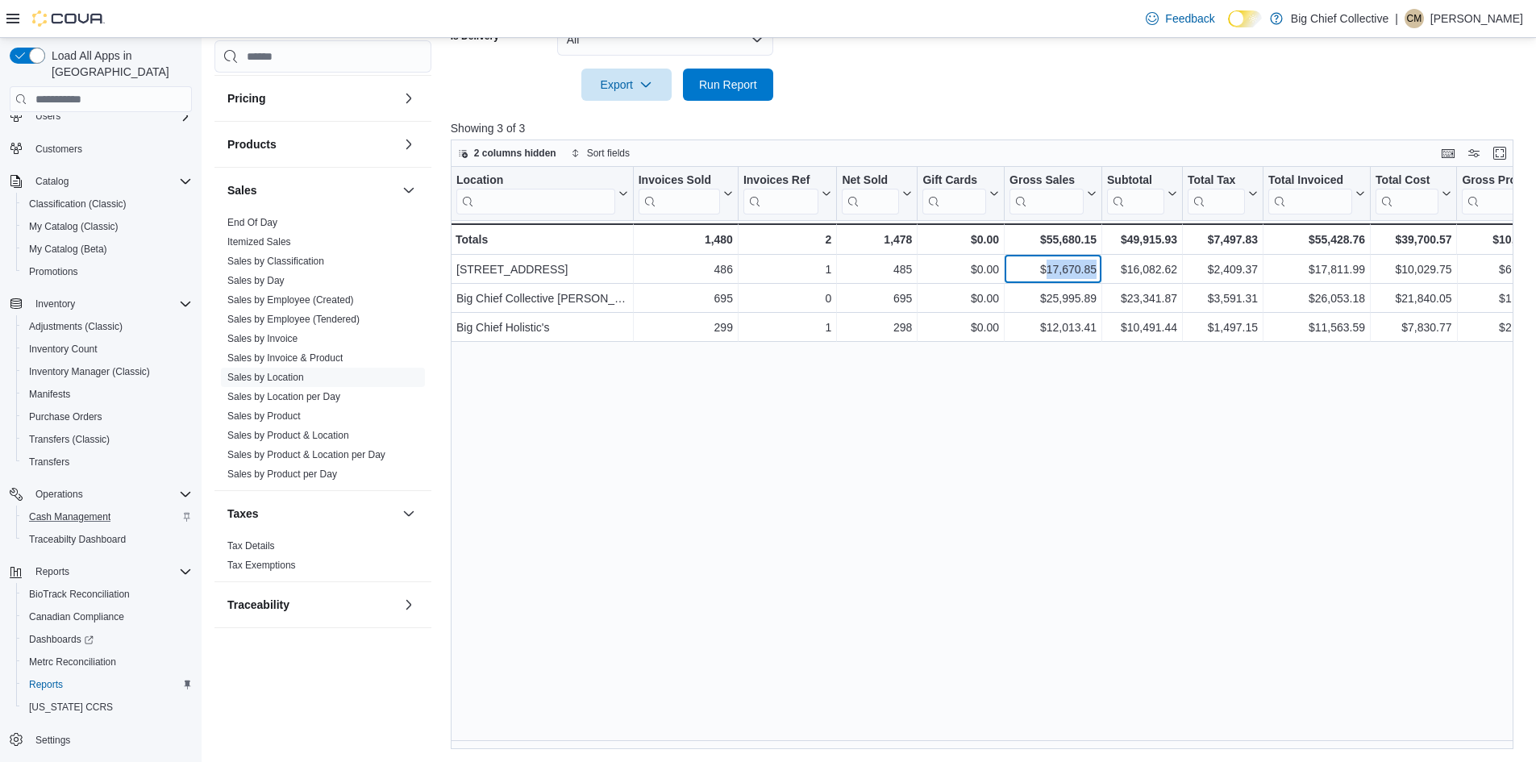
copy div "17,670.85"
click at [750, 493] on div "Location Click to view column header actions Invoices Sold Click to view column…" at bounding box center [988, 458] width 1074 height 582
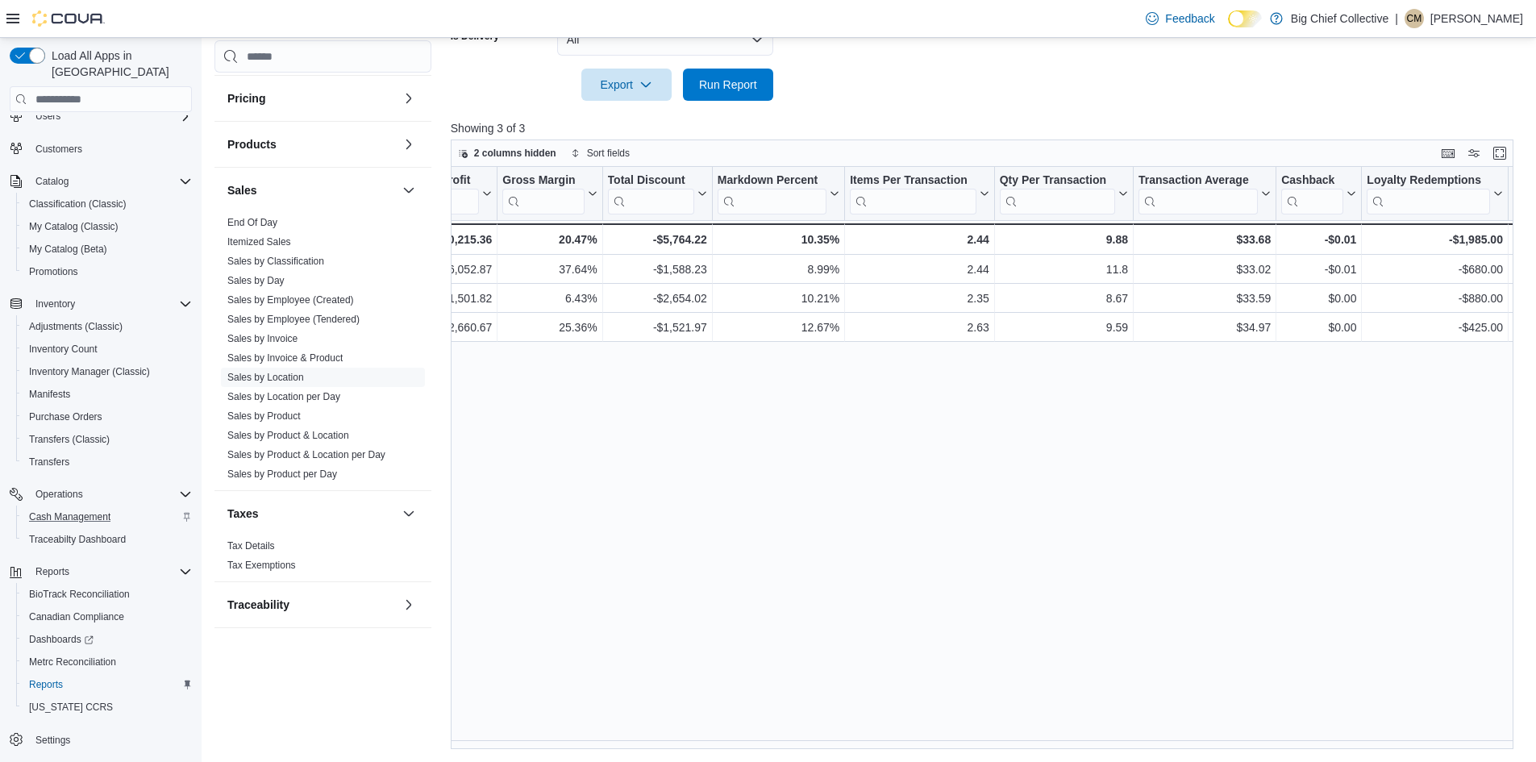
scroll to position [0, 1064]
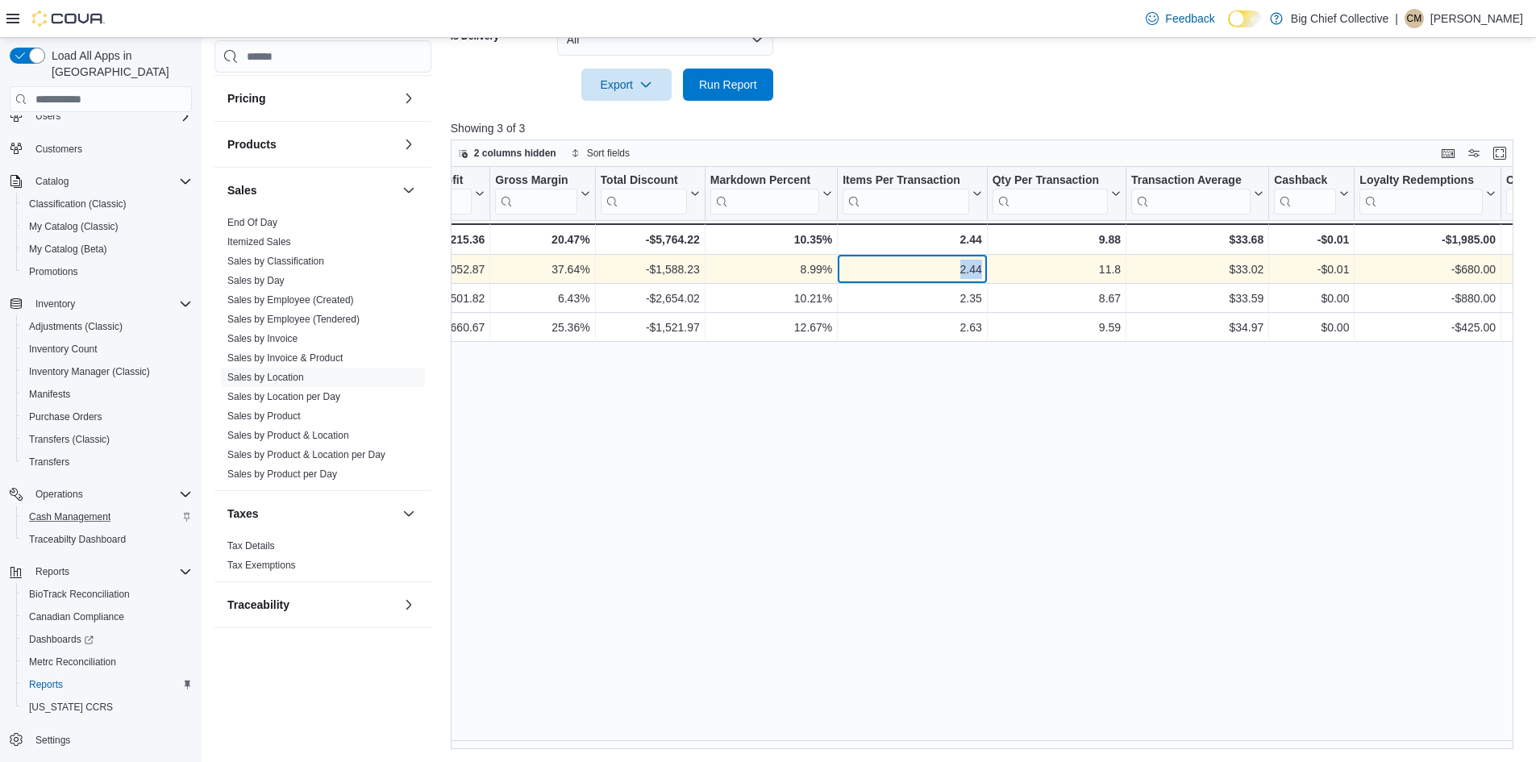
drag, startPoint x: 960, startPoint y: 265, endPoint x: 988, endPoint y: 267, distance: 28.3
click at [988, 267] on div "$10,029.75 - Total Cost, column 10, row 1 $6,052.87 - Gross Profit, column 11, …" at bounding box center [666, 269] width 2558 height 29
copy div "2.44 - Items Per Transaction, column 15, row 1"
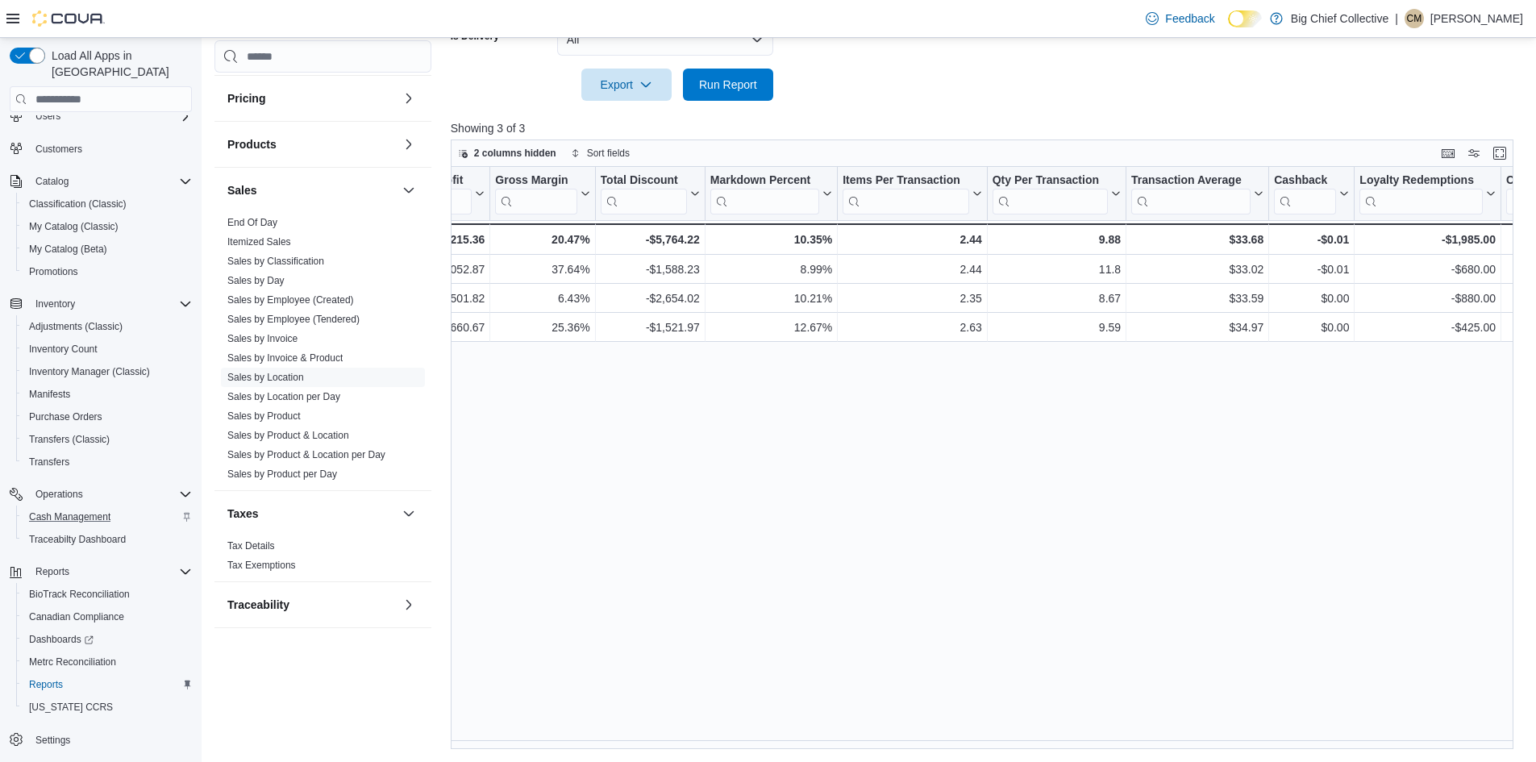
click at [651, 467] on div "Location Click to view column header actions Invoices Sold Click to view column…" at bounding box center [988, 458] width 1074 height 582
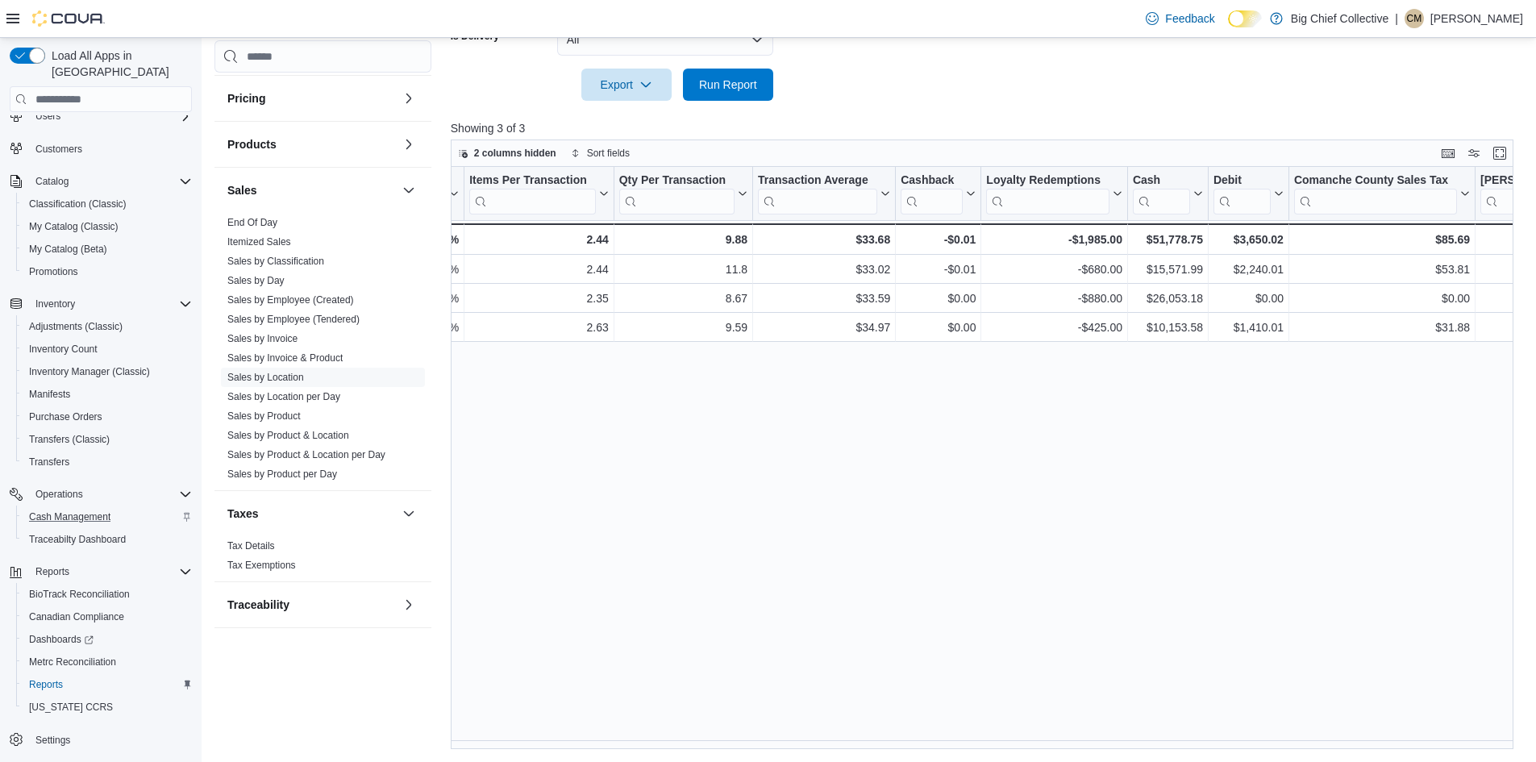
scroll to position [0, 1475]
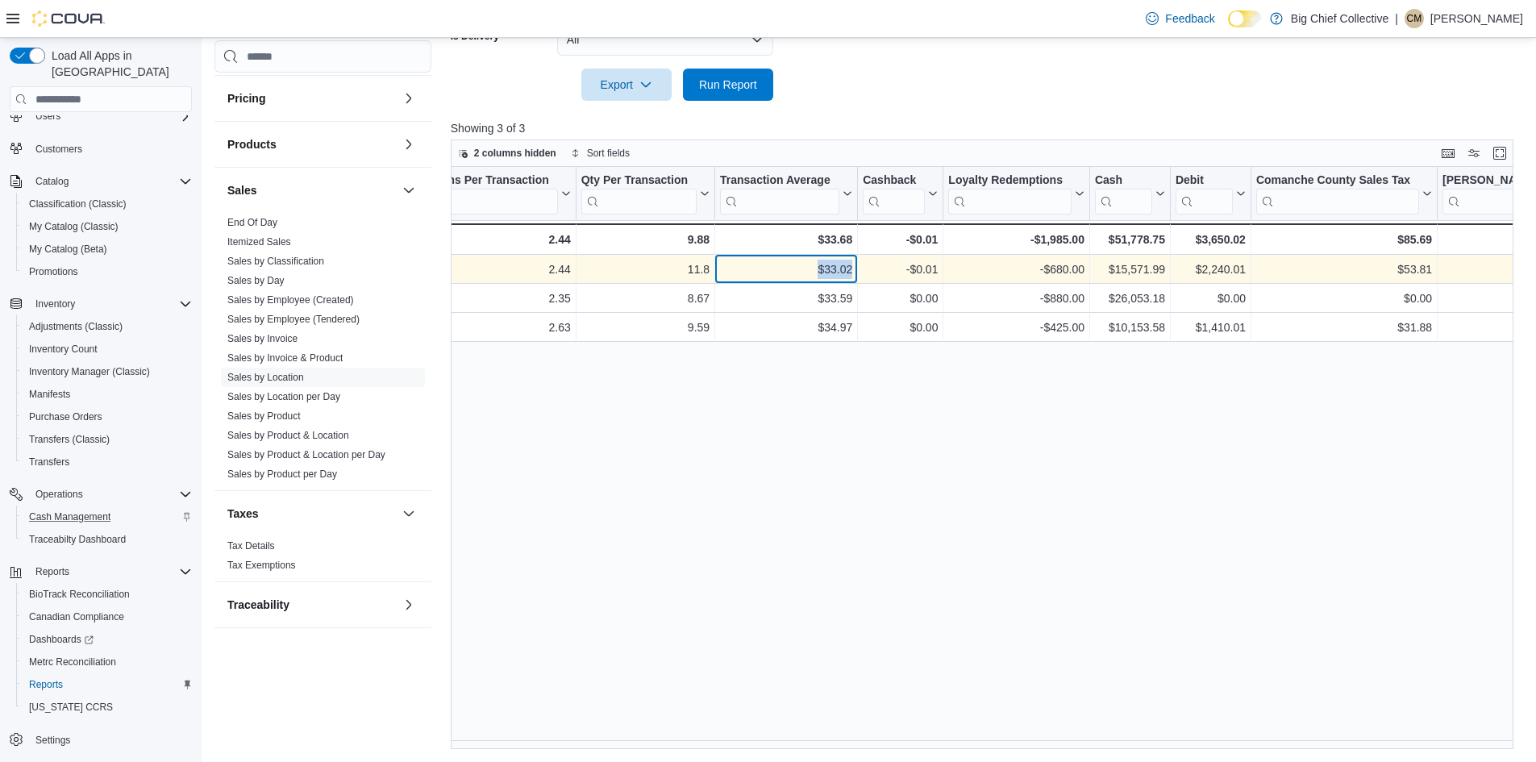
drag, startPoint x: 818, startPoint y: 269, endPoint x: 852, endPoint y: 271, distance: 33.9
click at [852, 271] on div "$33.02" at bounding box center [786, 269] width 132 height 19
copy div "$33.02"
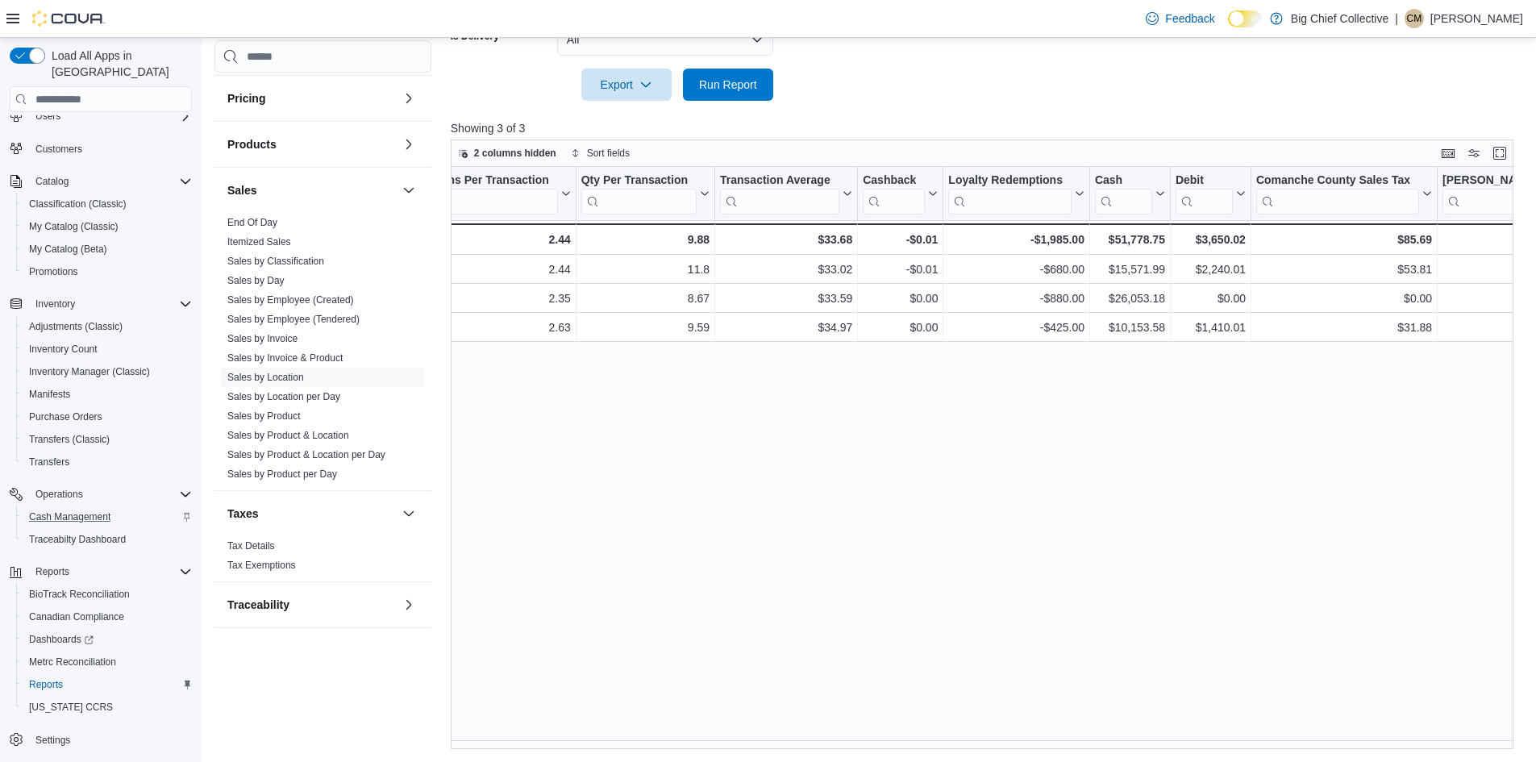
click at [750, 422] on div "Location Click to view column header actions Invoices Sold Click to view column…" at bounding box center [988, 458] width 1074 height 582
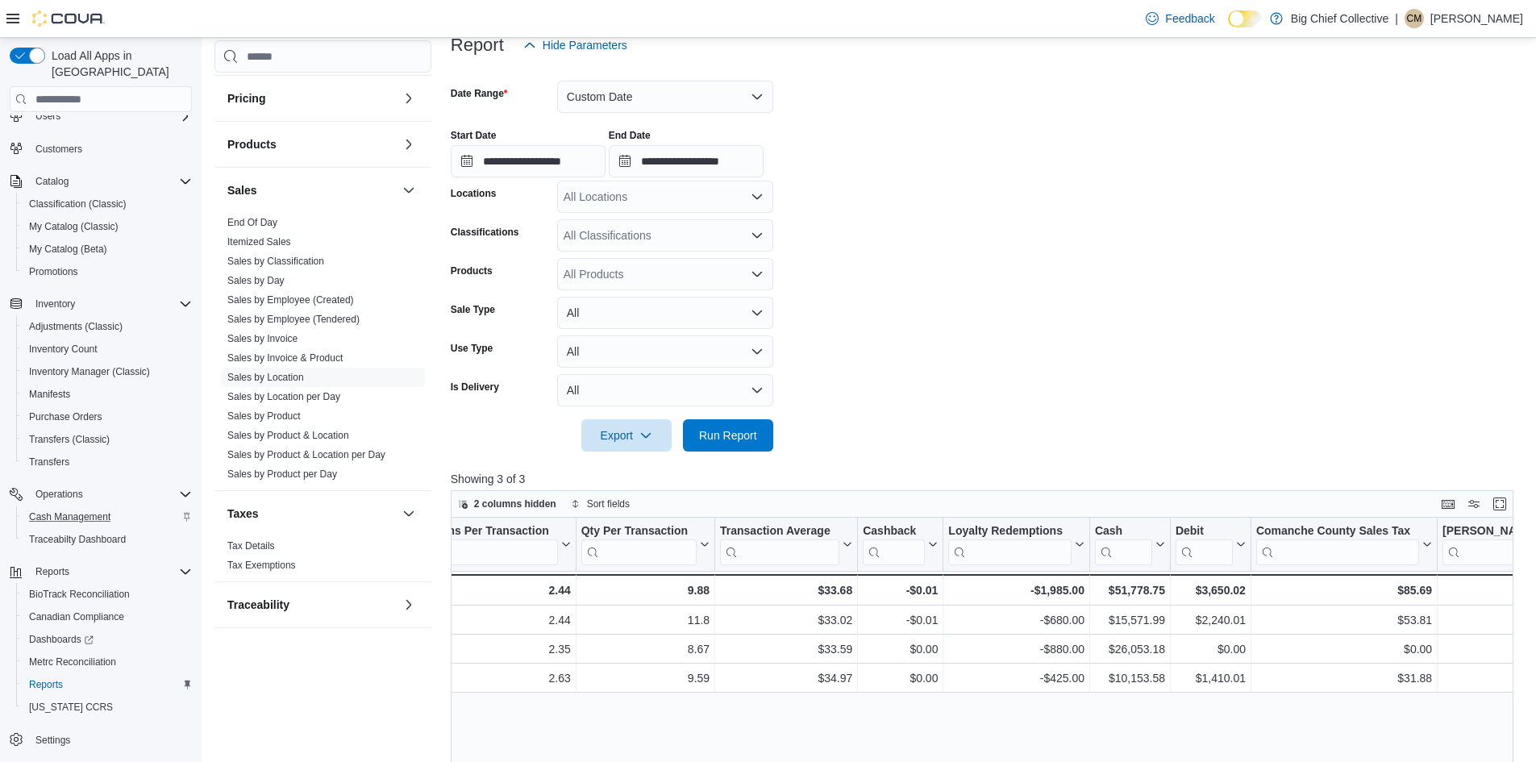
scroll to position [74, 0]
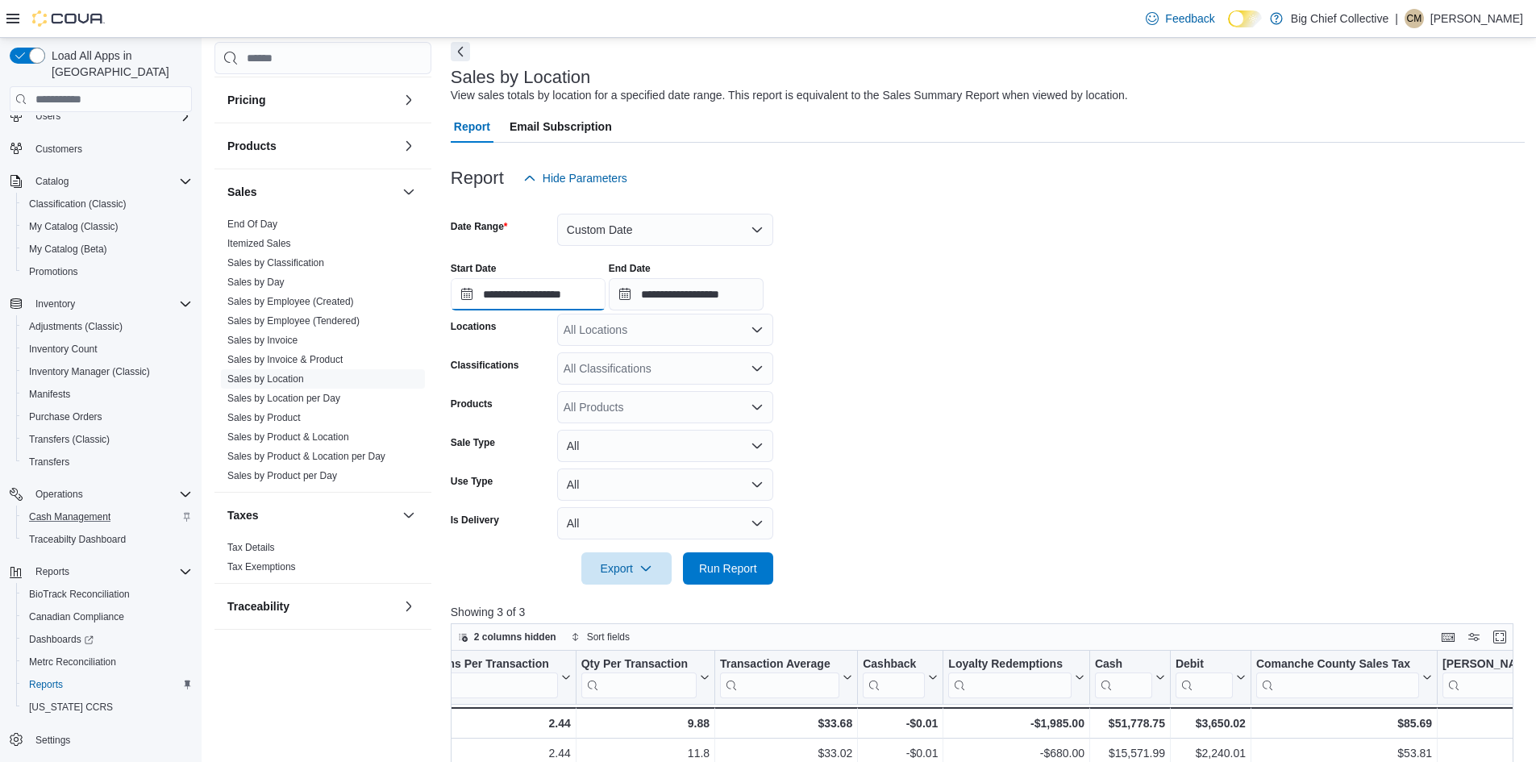
click at [541, 289] on input "**********" at bounding box center [528, 294] width 155 height 32
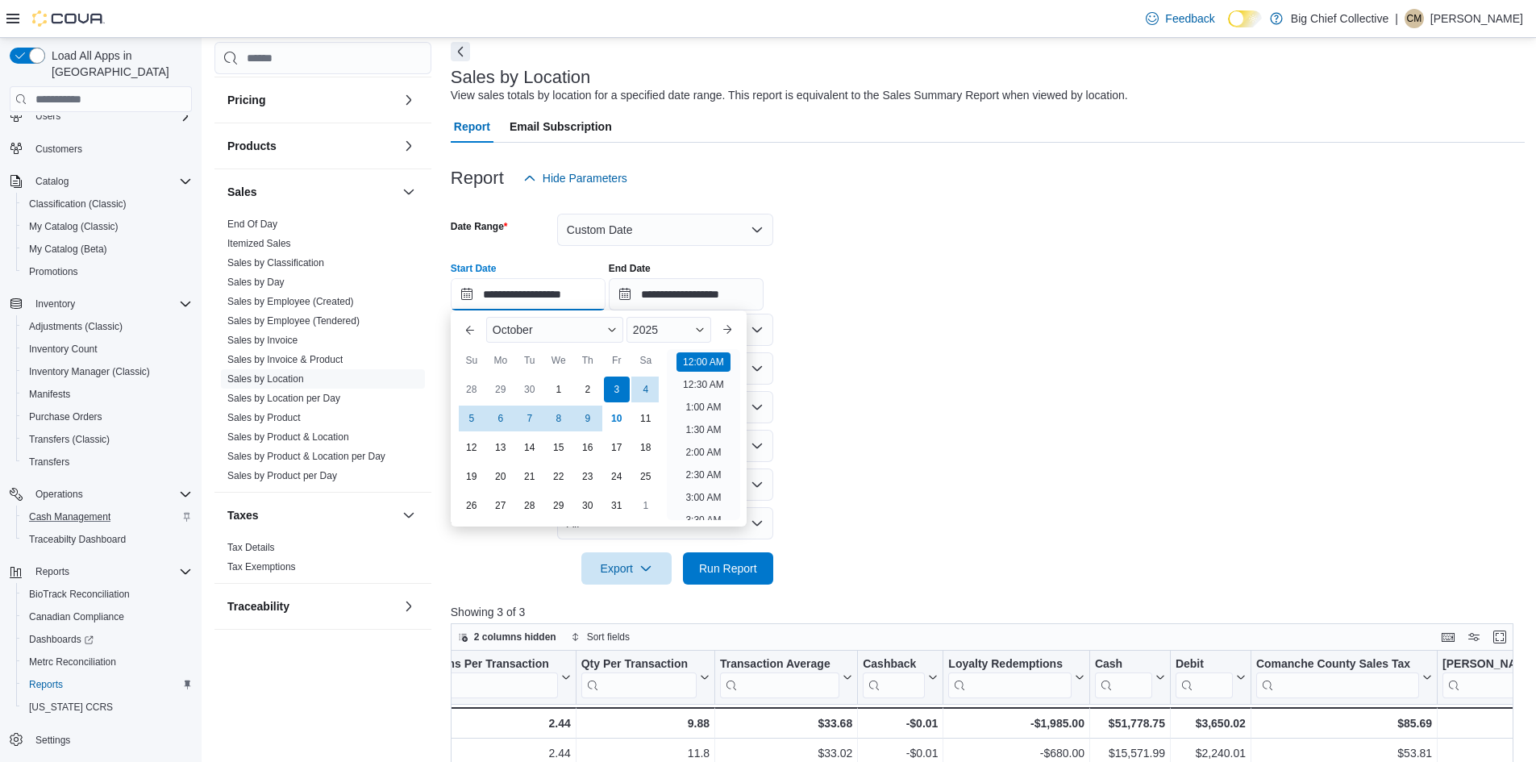
scroll to position [50, 0]
click at [658, 323] on span "2025" at bounding box center [645, 329] width 25 height 13
click at [659, 488] on div "2024" at bounding box center [669, 482] width 78 height 19
type input "**********"
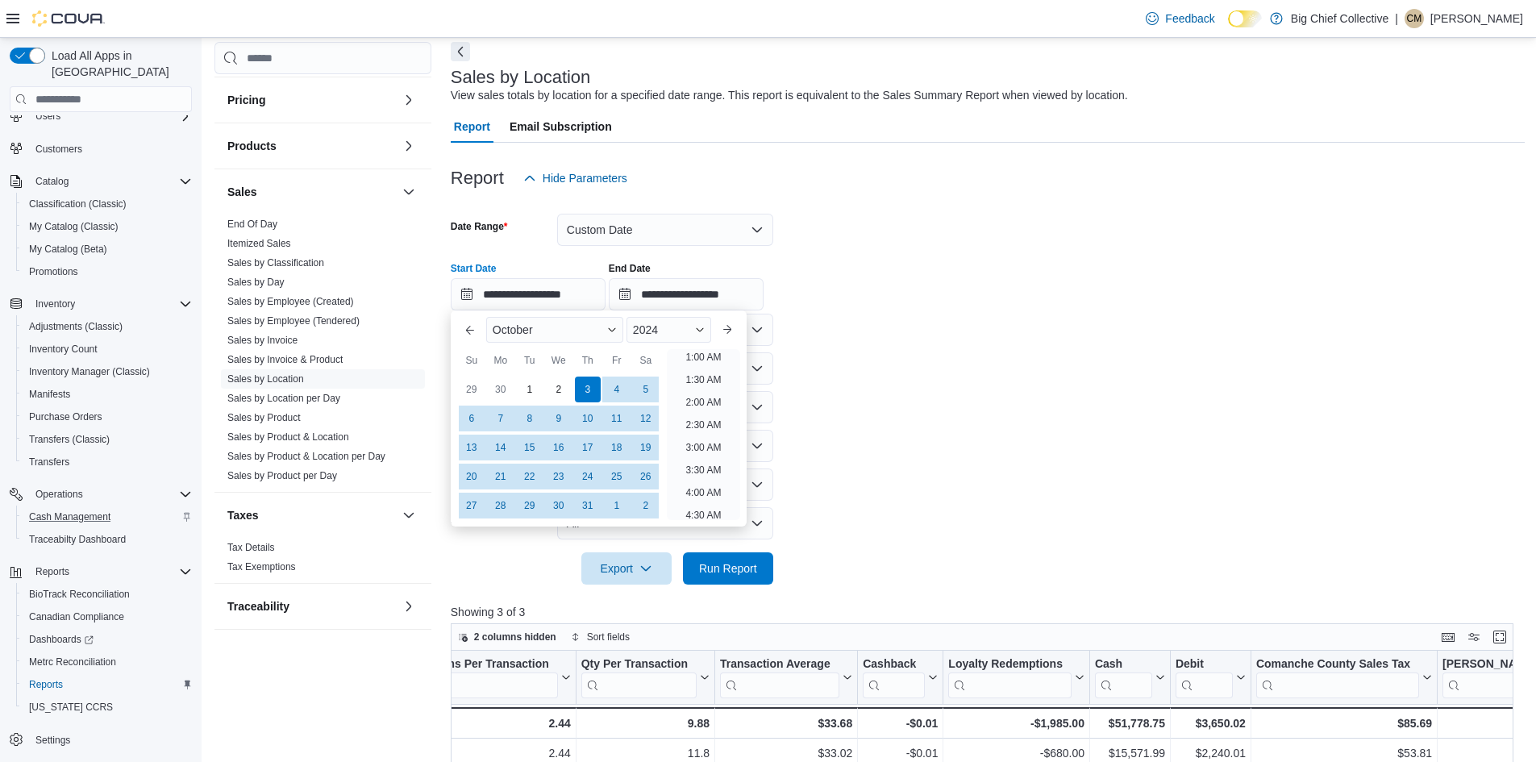
scroll to position [3, 0]
click at [676, 296] on input "**********" at bounding box center [686, 294] width 155 height 32
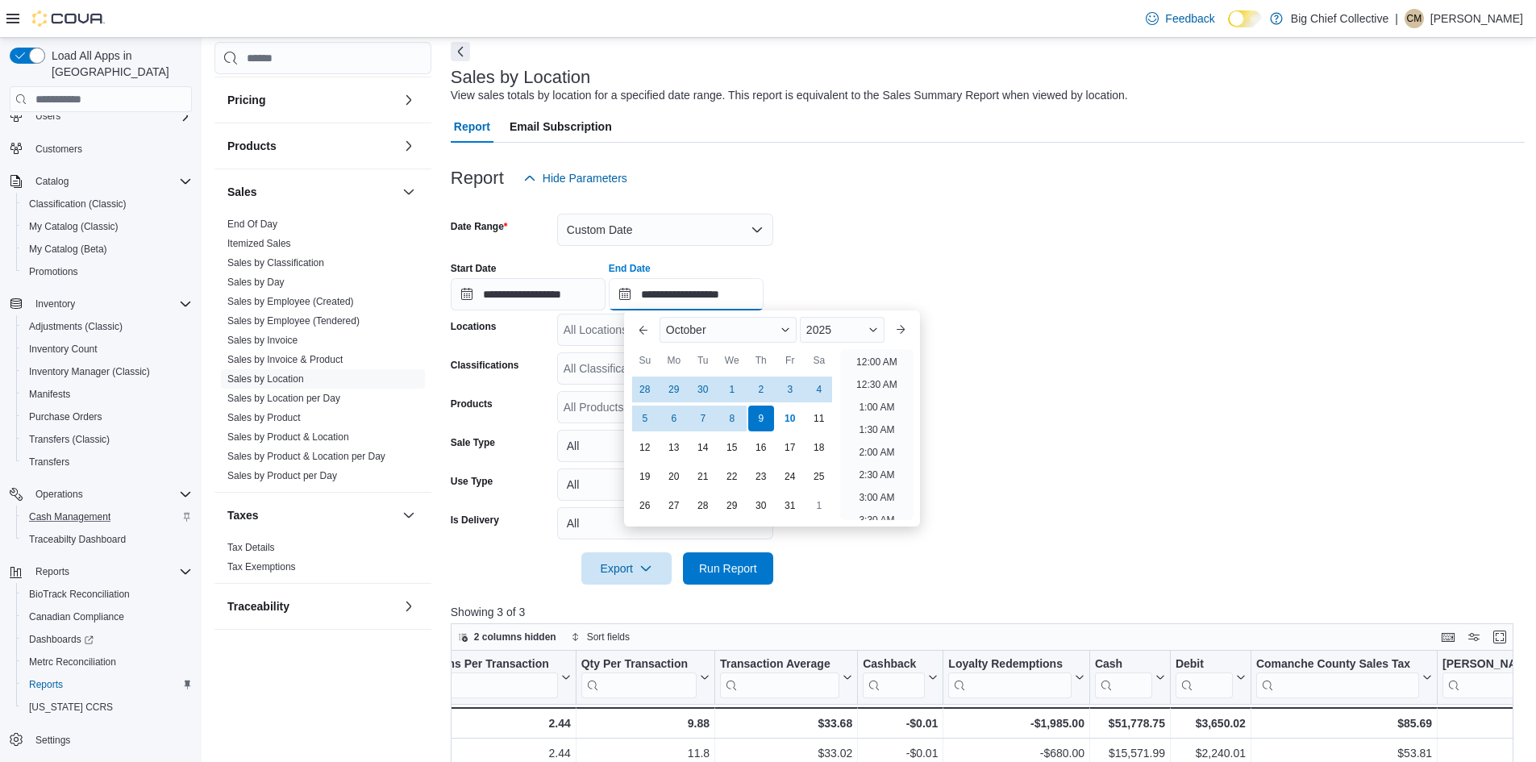
scroll to position [916, 0]
click at [821, 334] on span "2025" at bounding box center [818, 329] width 25 height 13
click at [839, 479] on div "2024" at bounding box center [842, 482] width 78 height 19
type input "**********"
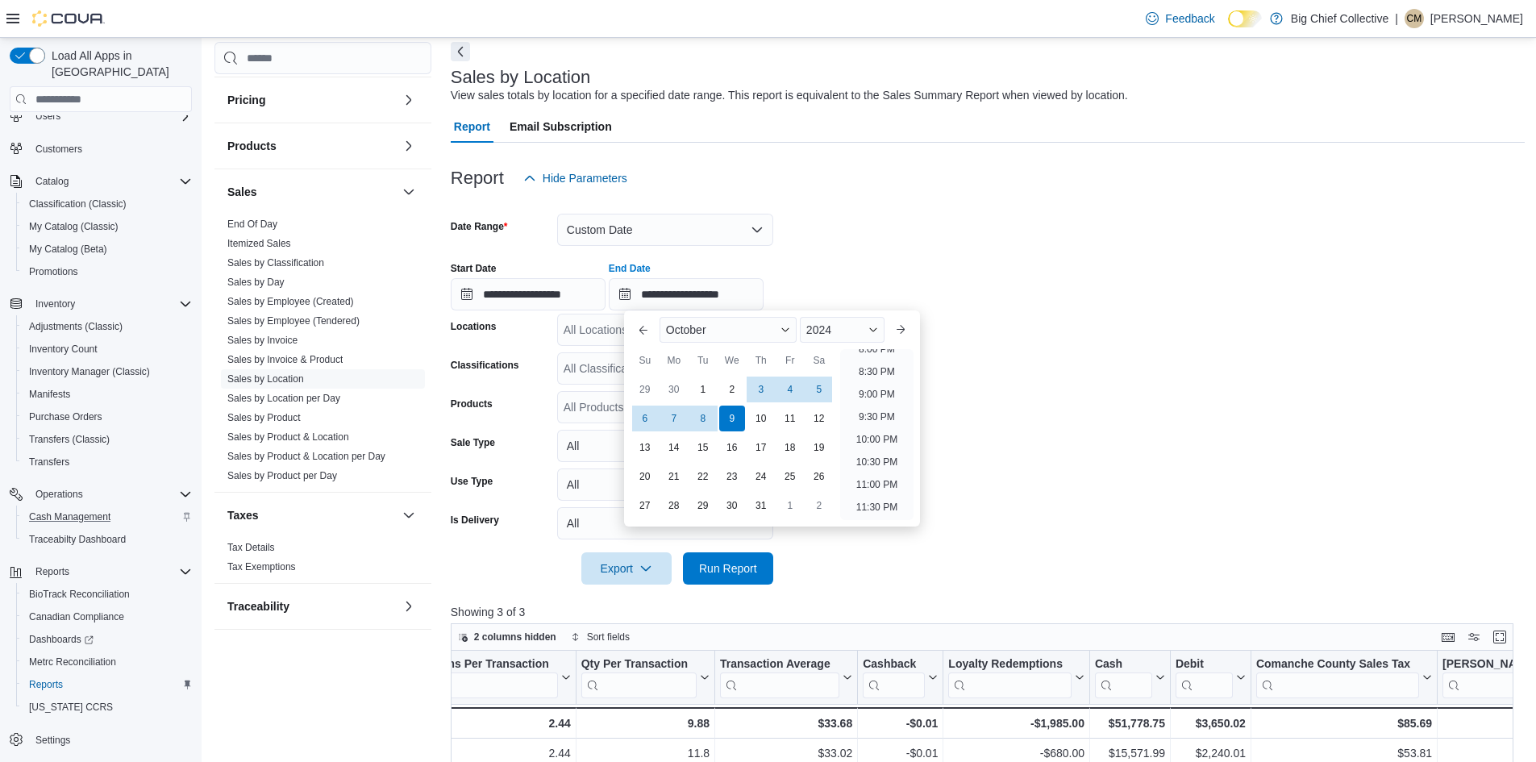
click at [817, 565] on form "**********" at bounding box center [988, 389] width 1074 height 390
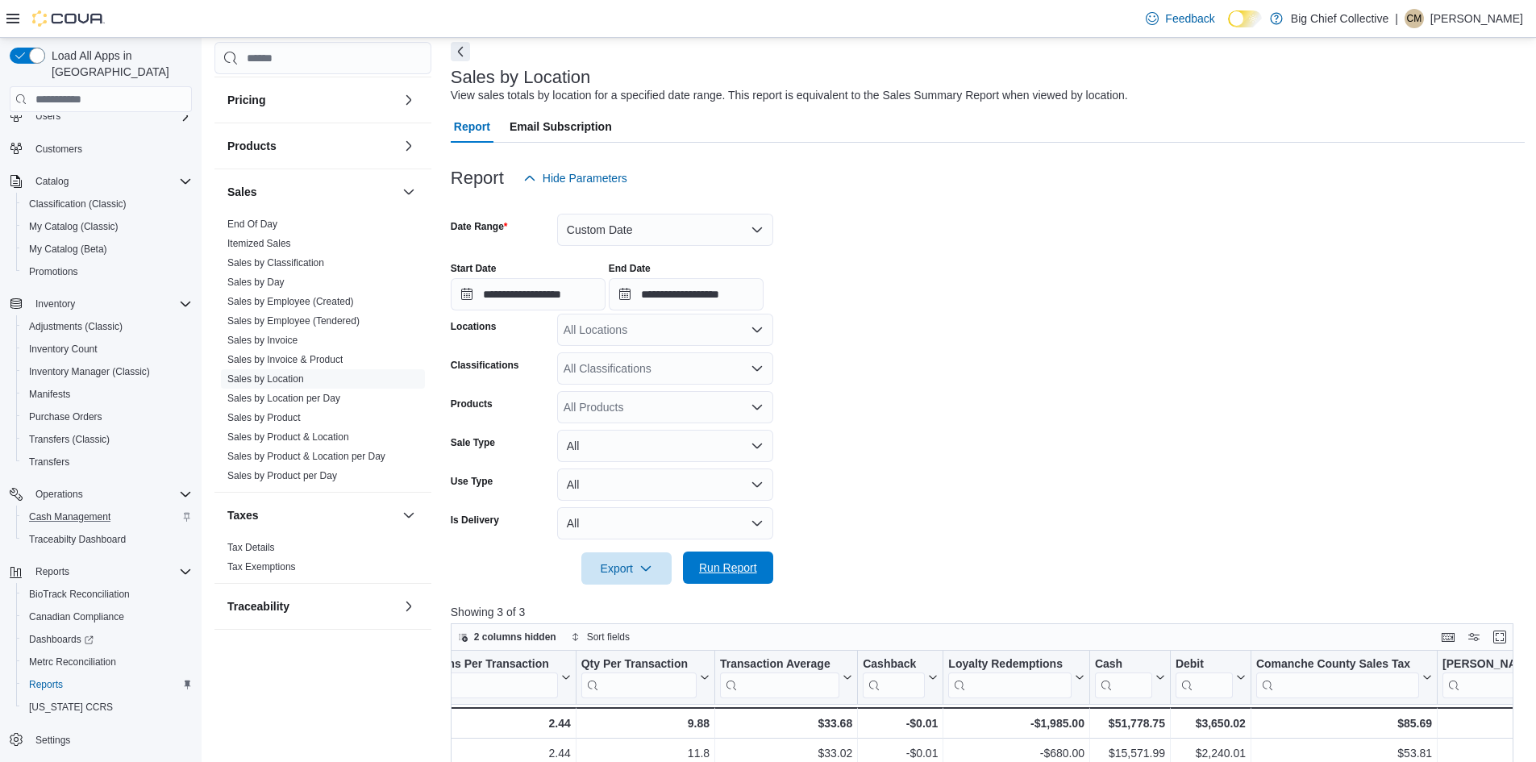
click at [749, 573] on span "Run Report" at bounding box center [728, 567] width 58 height 16
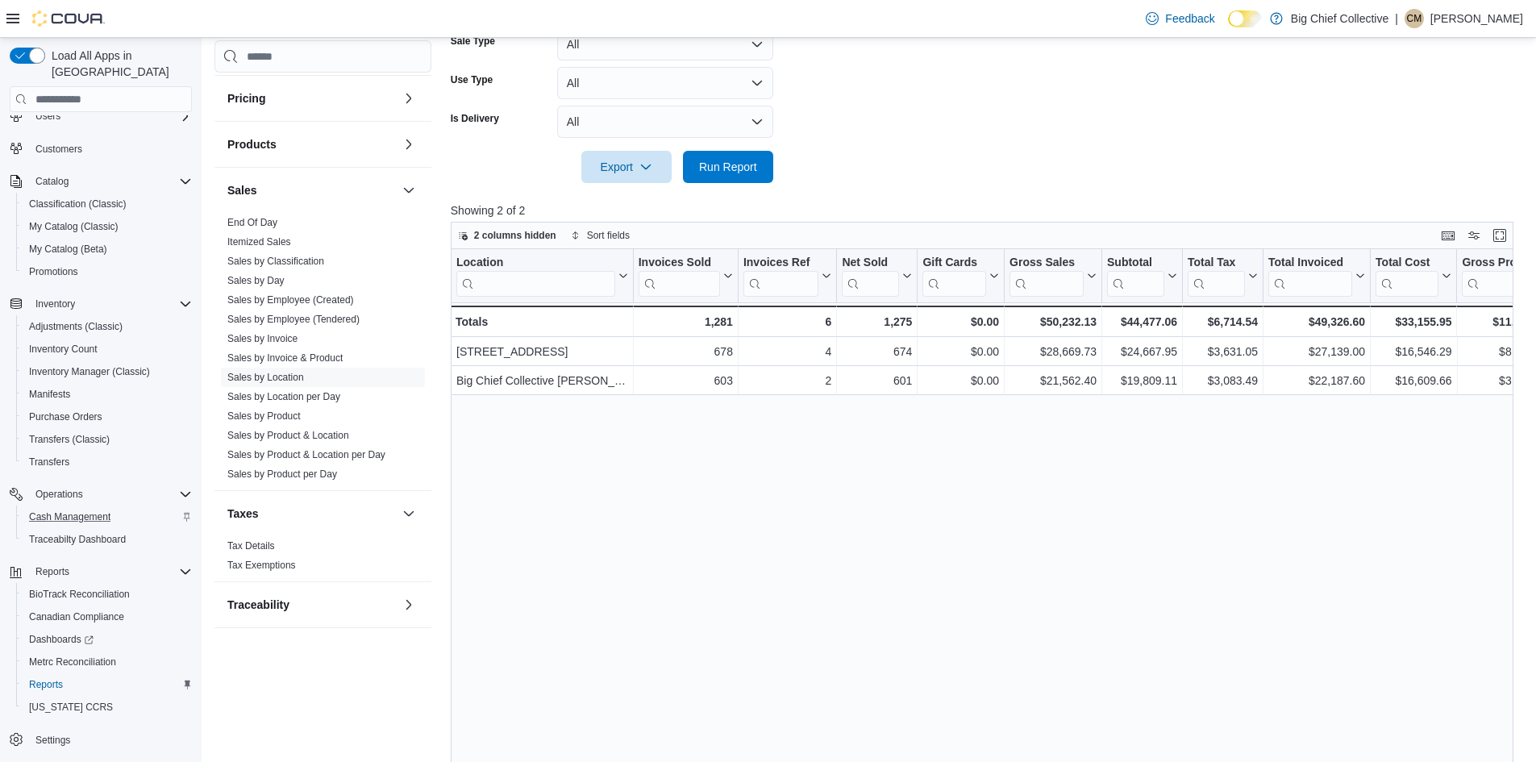
scroll to position [477, 0]
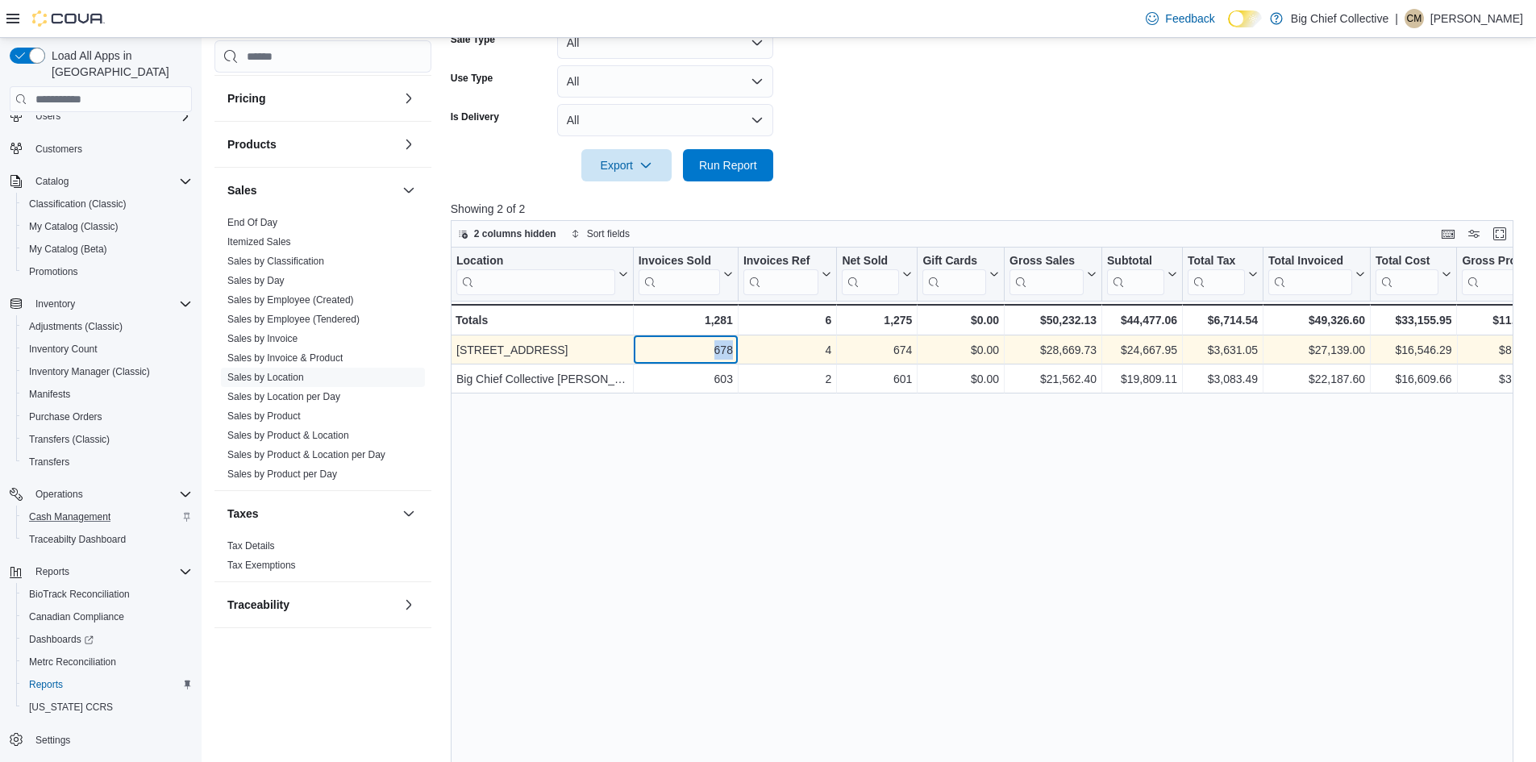
drag, startPoint x: 717, startPoint y: 349, endPoint x: 735, endPoint y: 353, distance: 18.2
click at [735, 353] on div "678 - Invoices Sold, column 2, row 1" at bounding box center [685, 349] width 105 height 29
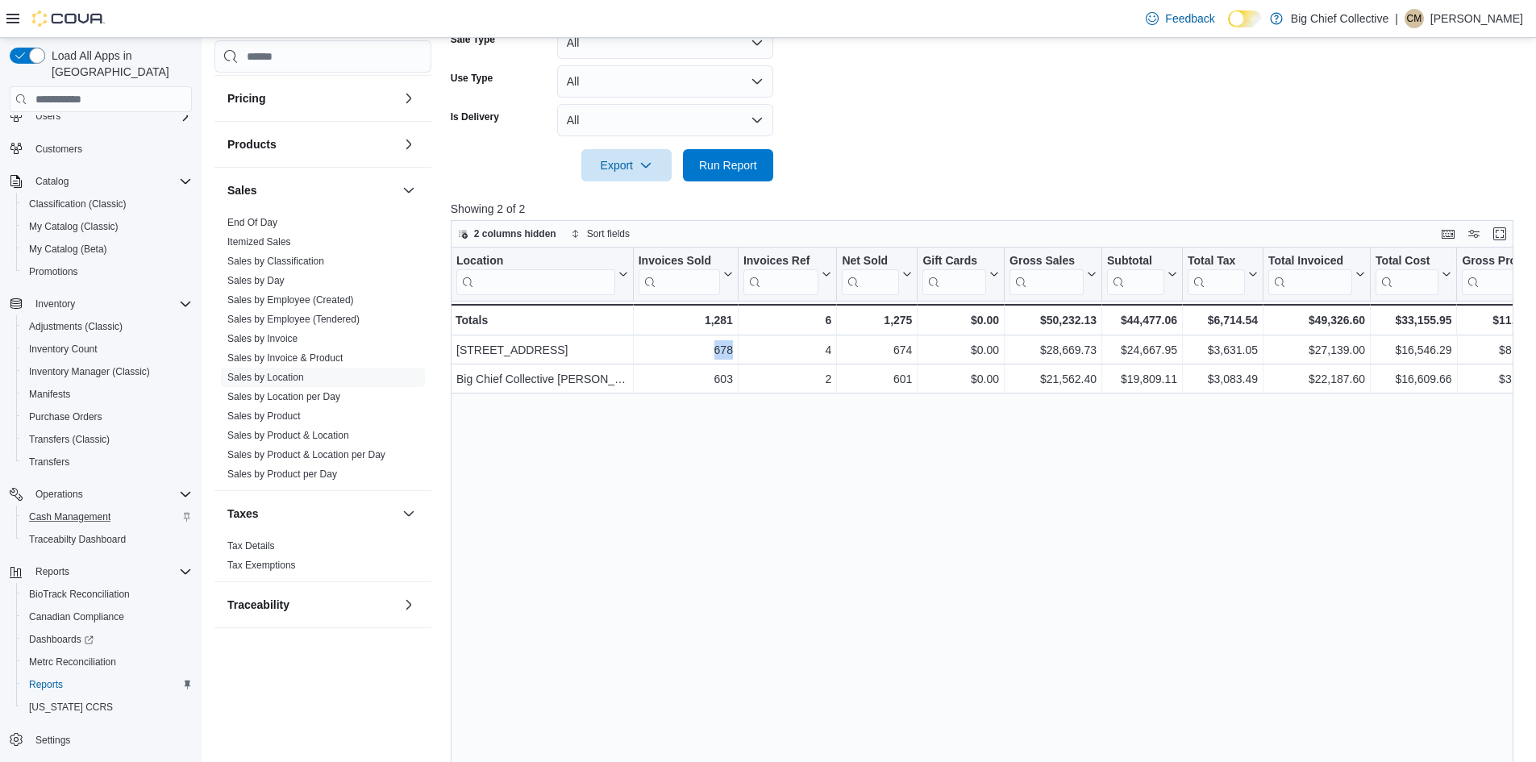
click at [603, 574] on div "Location Click to view column header actions Invoices Sold Click to view column…" at bounding box center [988, 538] width 1074 height 582
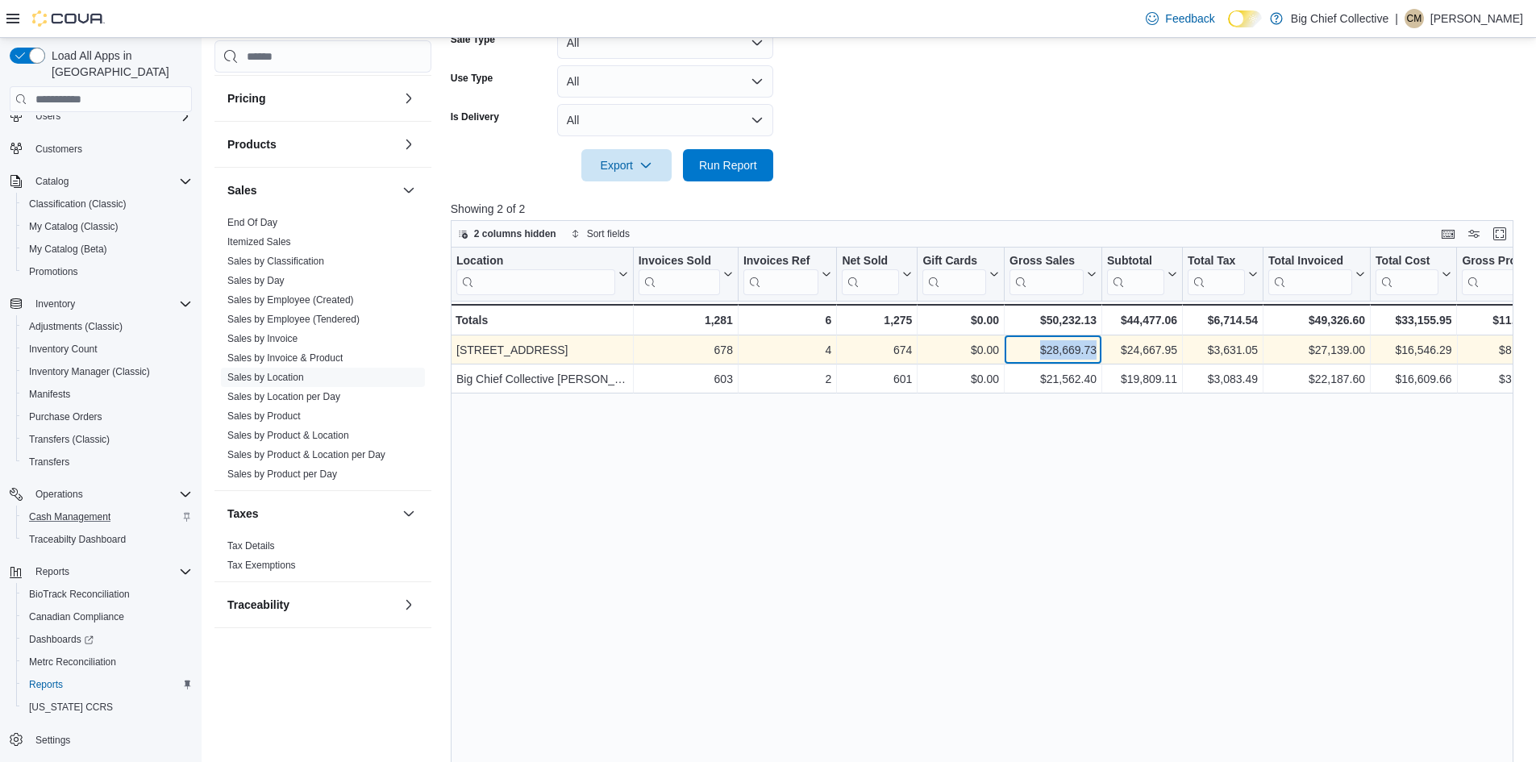
drag, startPoint x: 1039, startPoint y: 351, endPoint x: 1098, endPoint y: 360, distance: 59.5
click at [1098, 360] on div "$28,669.73 - Gross Sales, column 6, row 1" at bounding box center [1053, 349] width 98 height 29
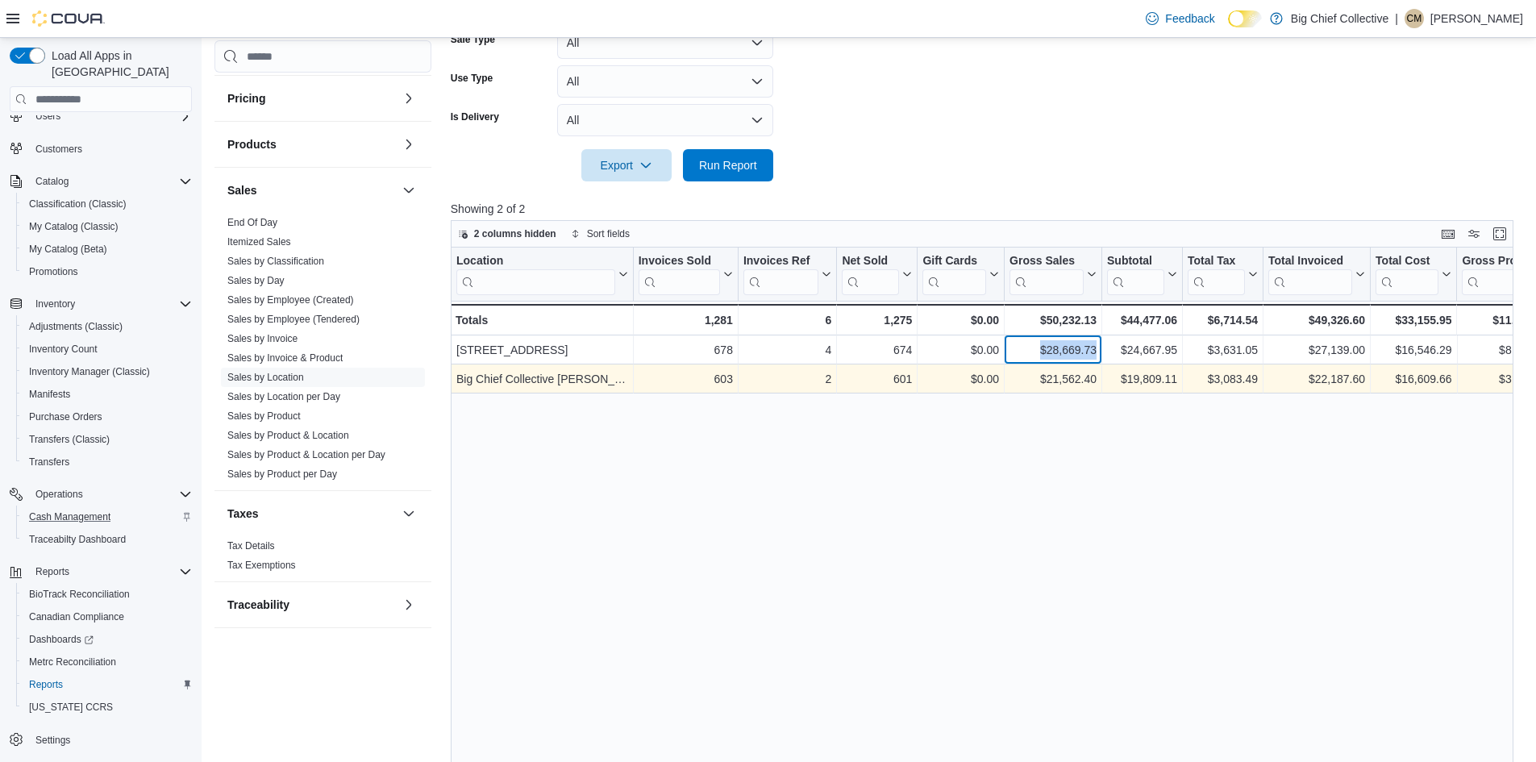
copy div "$28,669.73"
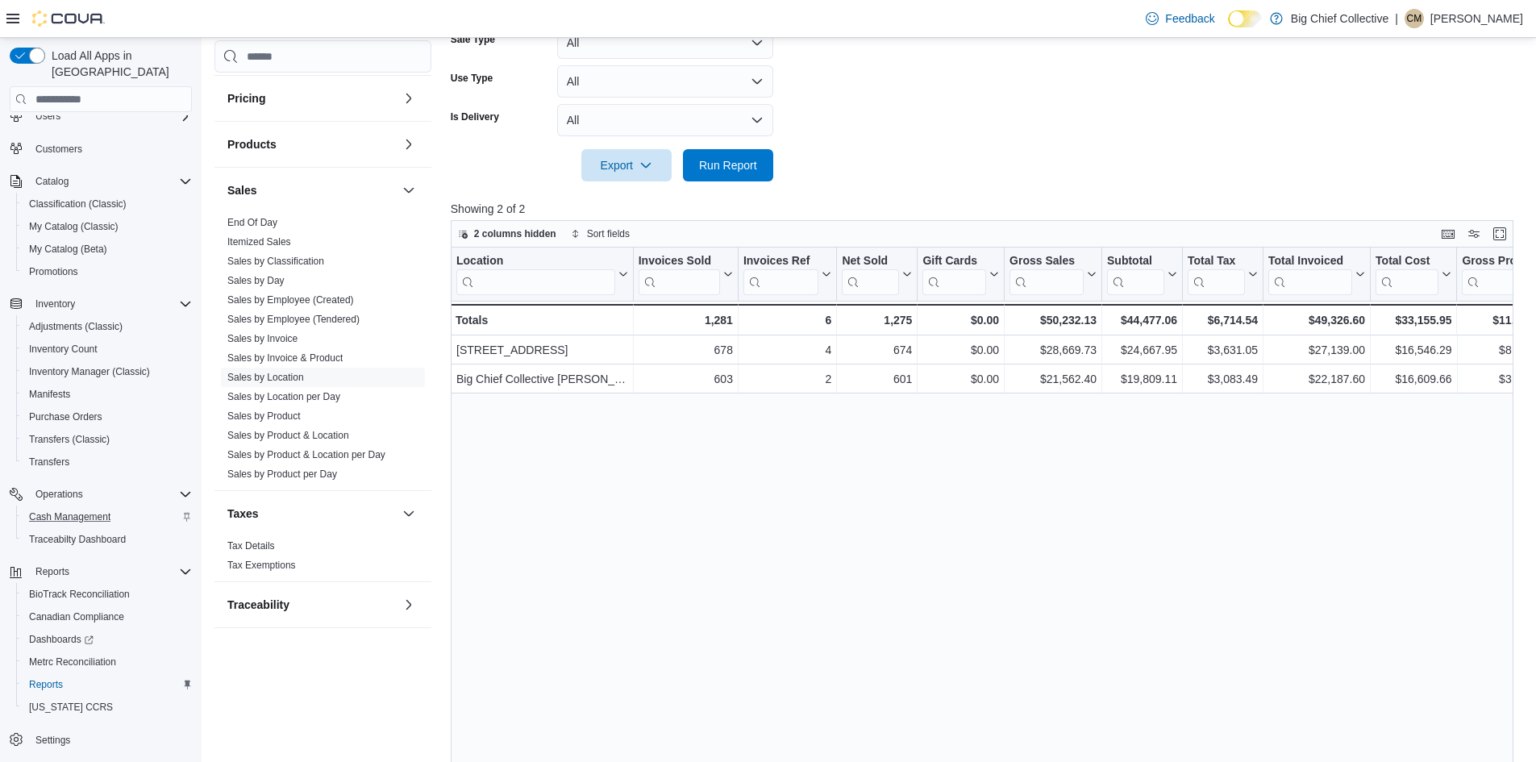
click at [708, 473] on div "Location Click to view column header actions Invoices Sold Click to view column…" at bounding box center [988, 538] width 1074 height 582
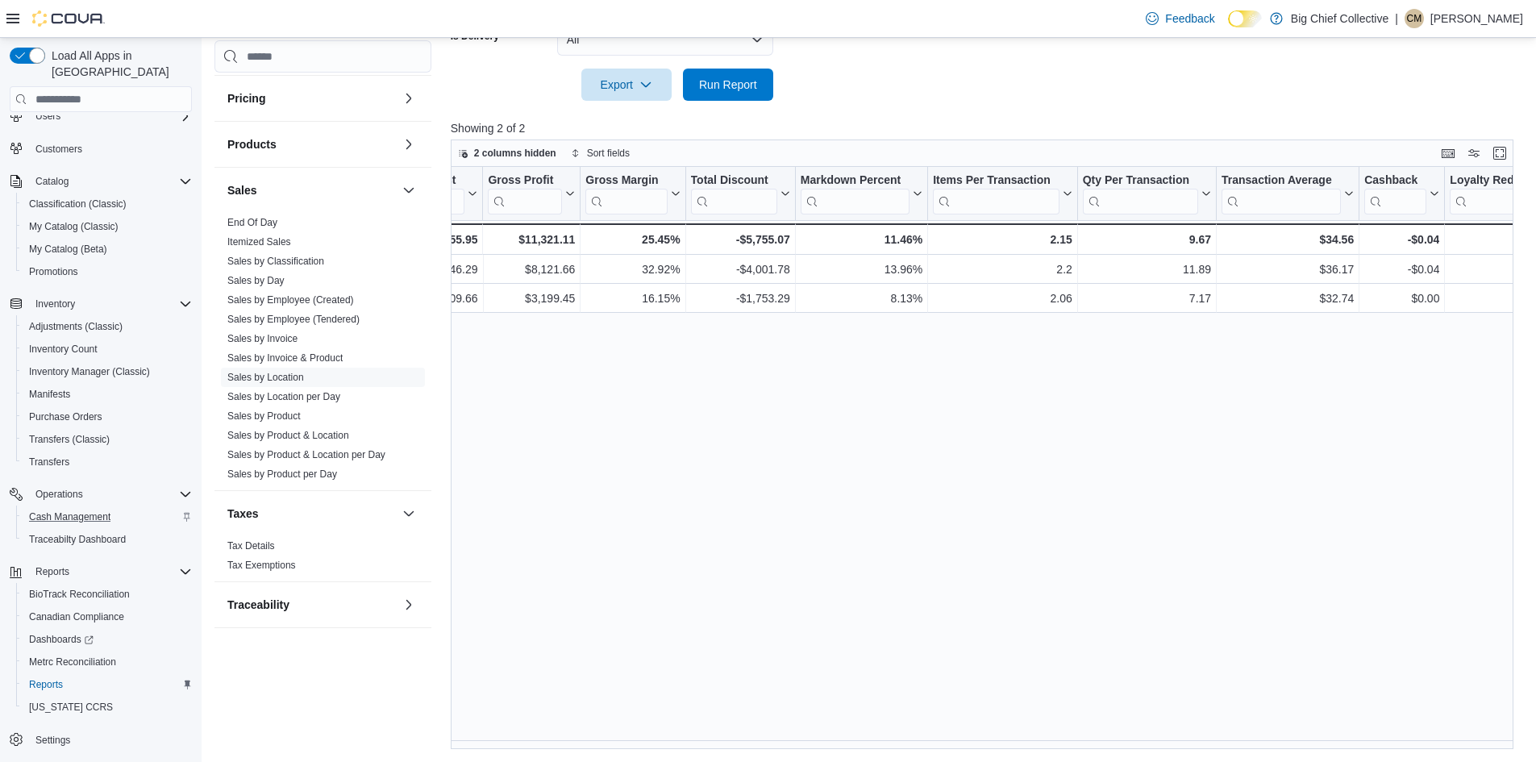
scroll to position [0, 975]
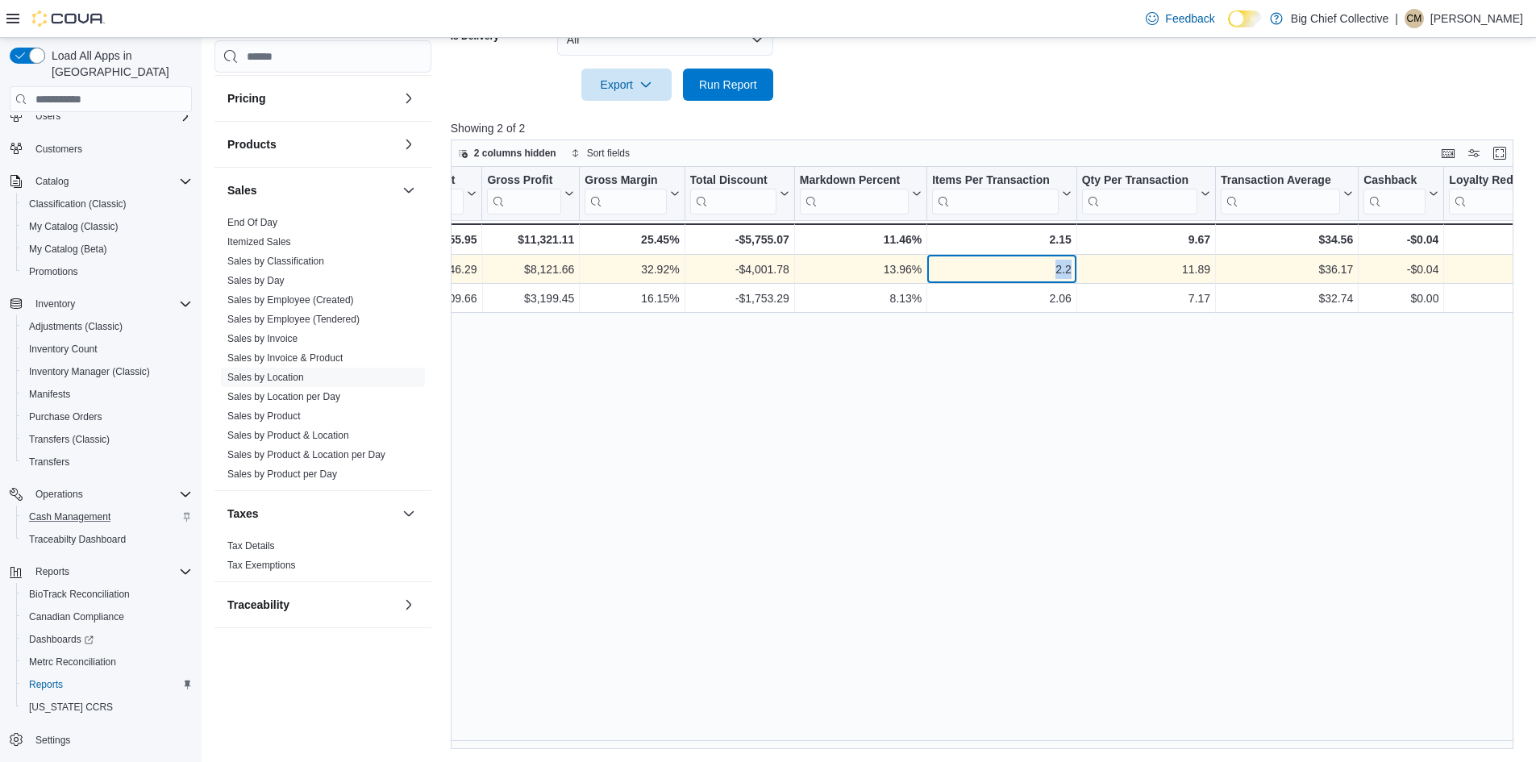
drag, startPoint x: 1058, startPoint y: 268, endPoint x: 1077, endPoint y: 270, distance: 19.4
click at [1077, 270] on div "$27,139.00 - Total Invoiced, column 9, row 1 $16,546.29 - Total Cost, column 10…" at bounding box center [735, 269] width 2518 height 29
copy div "2.2 - Items Per Transaction, column 15, row 1"
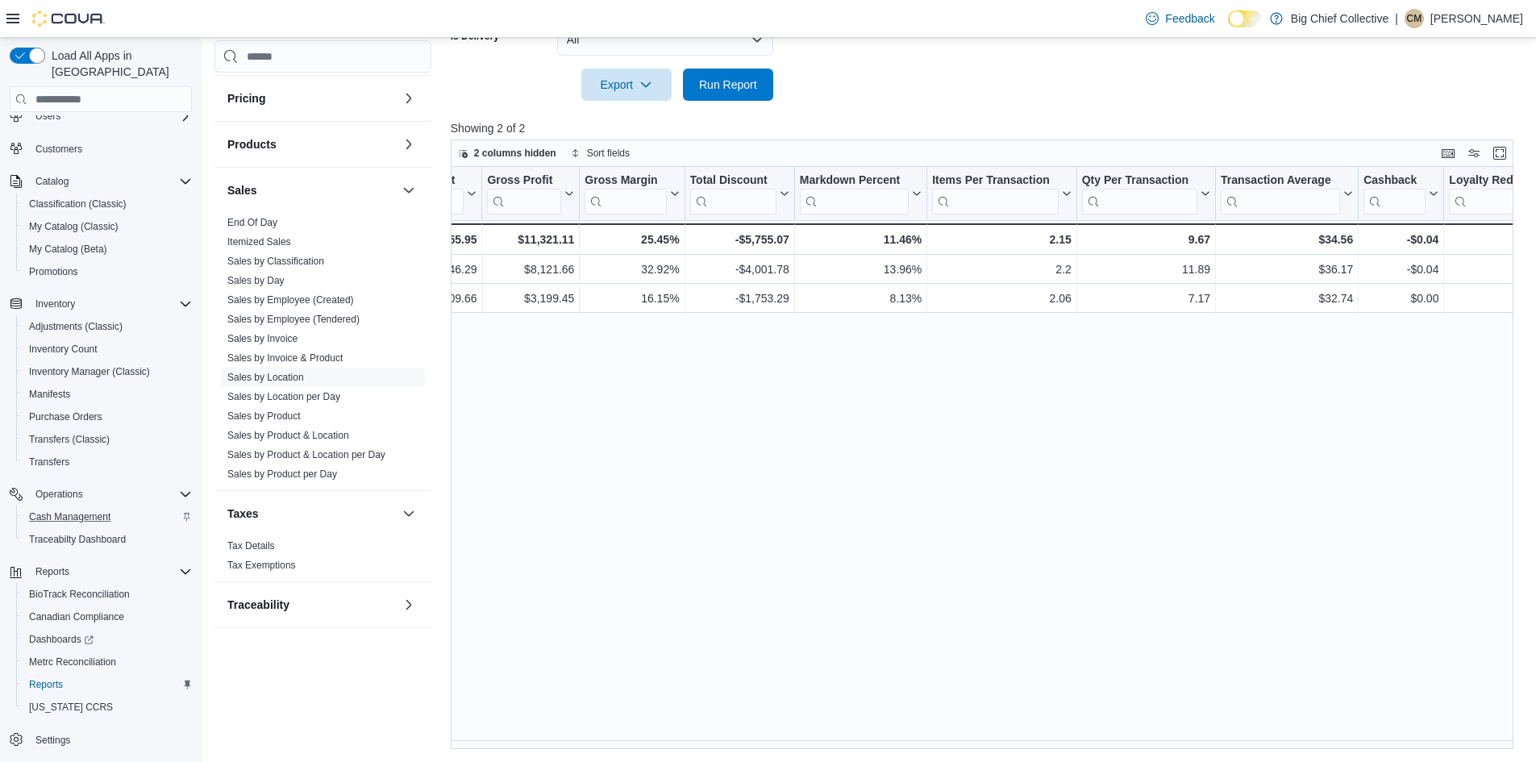
click at [679, 517] on div "Location Click to view column header actions Invoices Sold Click to view column…" at bounding box center [988, 458] width 1074 height 582
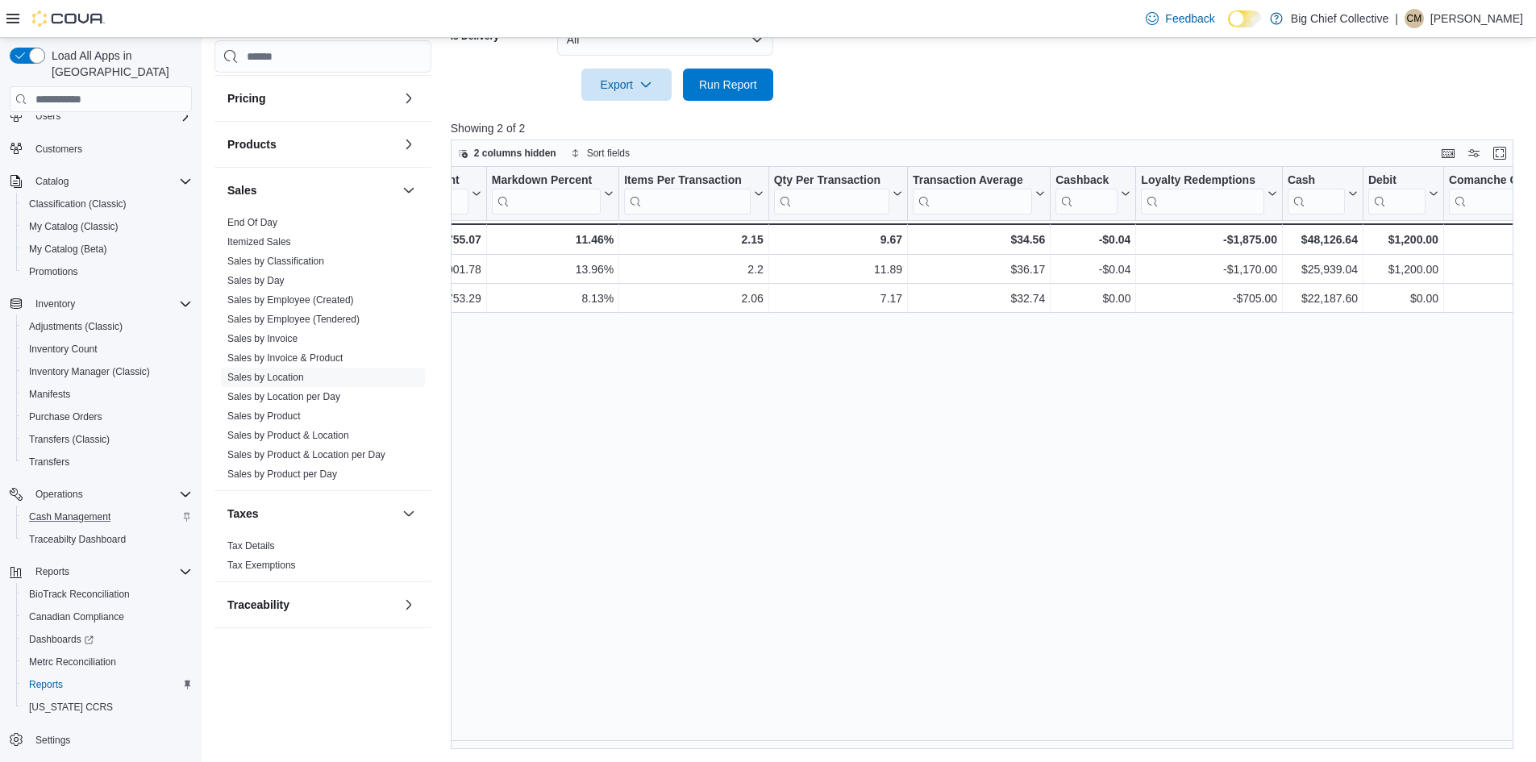
scroll to position [0, 1299]
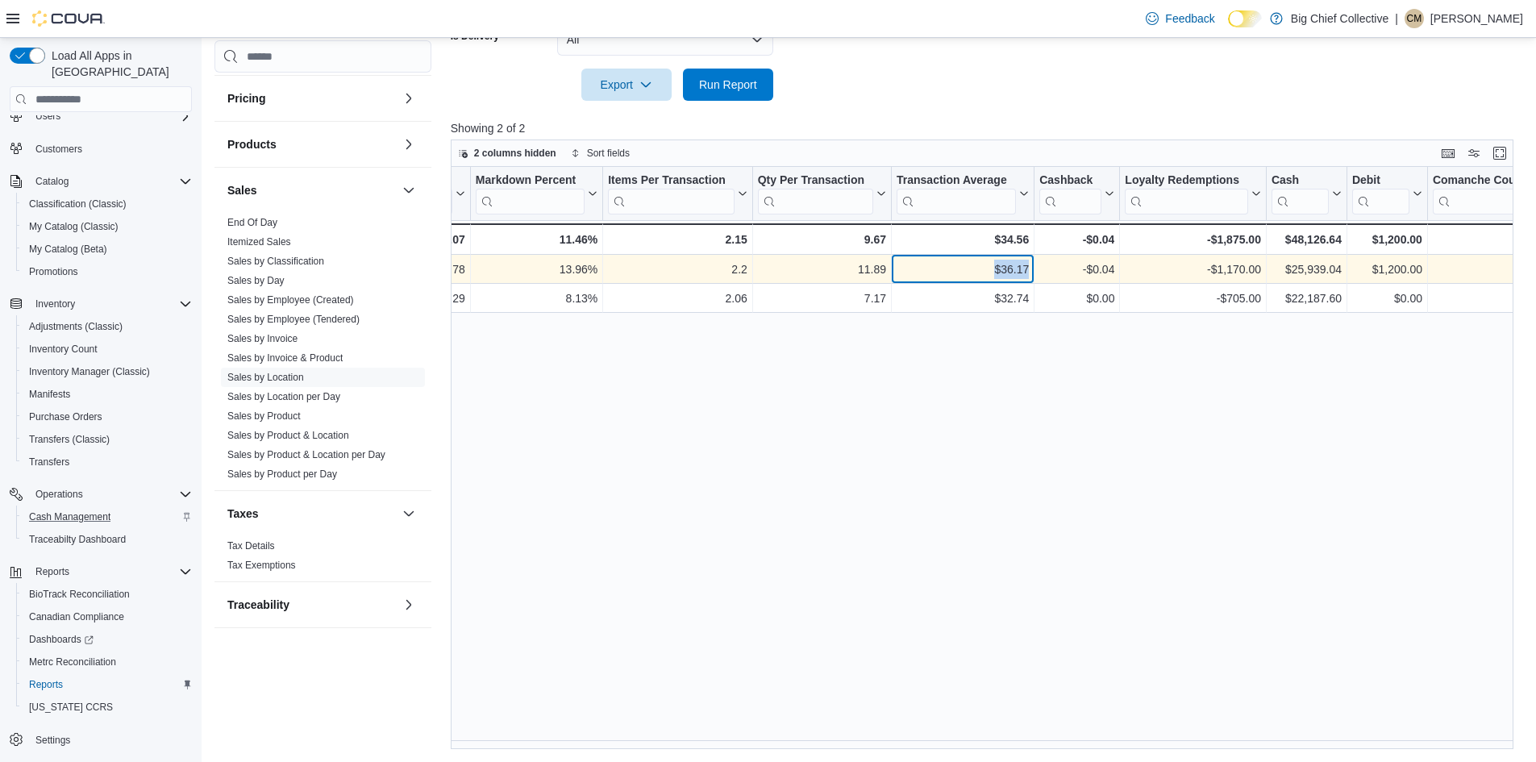
drag, startPoint x: 995, startPoint y: 270, endPoint x: 1038, endPoint y: 272, distance: 42.8
click at [1038, 272] on div "32.92% - Gross Margin, column 12, row 1 -$4,001.78 - Total Discount, column 13,…" at bounding box center [548, 269] width 2792 height 29
copy div "$36.17 - Transaction Average, column 17, row 1"
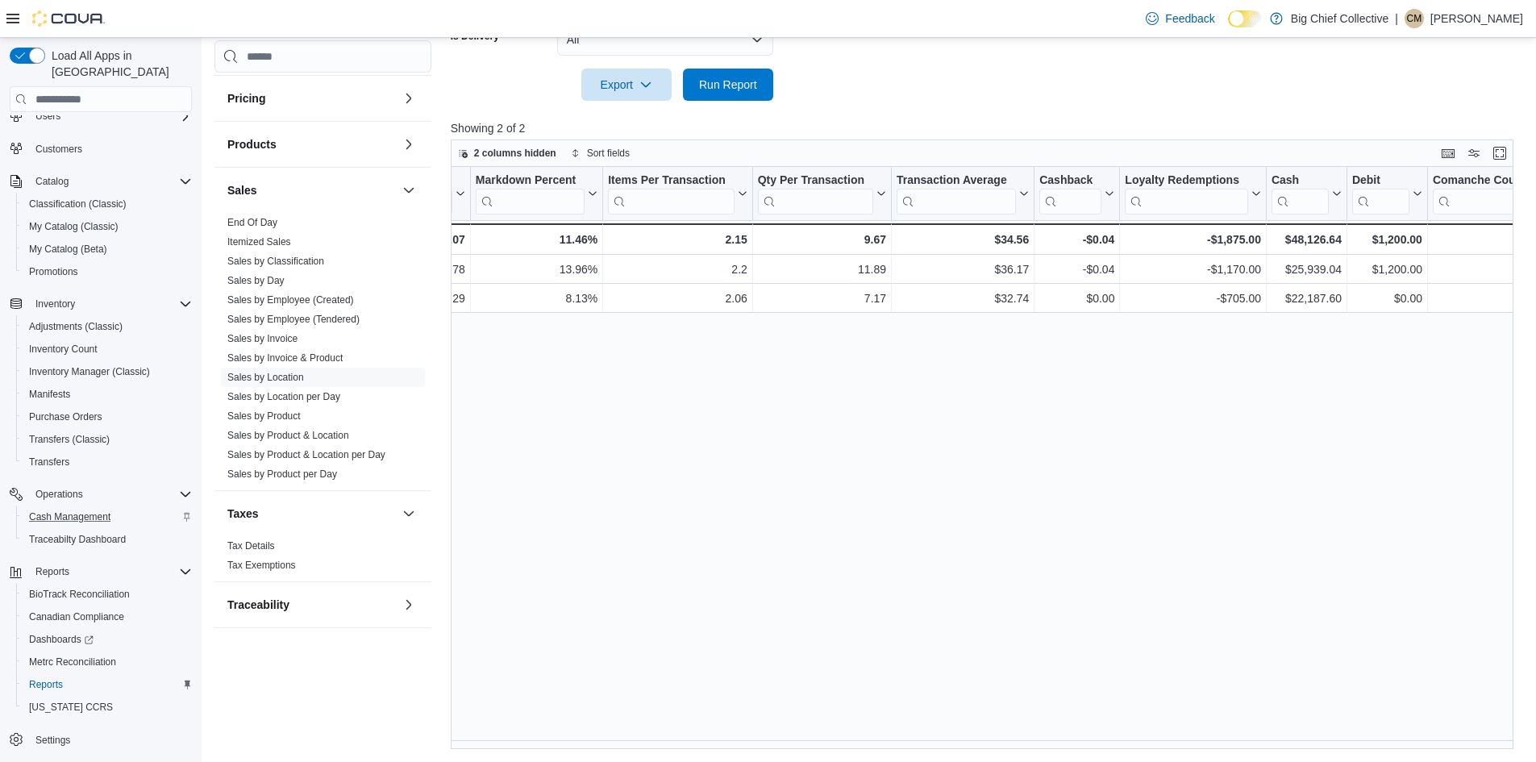
click at [703, 356] on div "Location Click to view column header actions Invoices Sold Click to view column…" at bounding box center [988, 458] width 1074 height 582
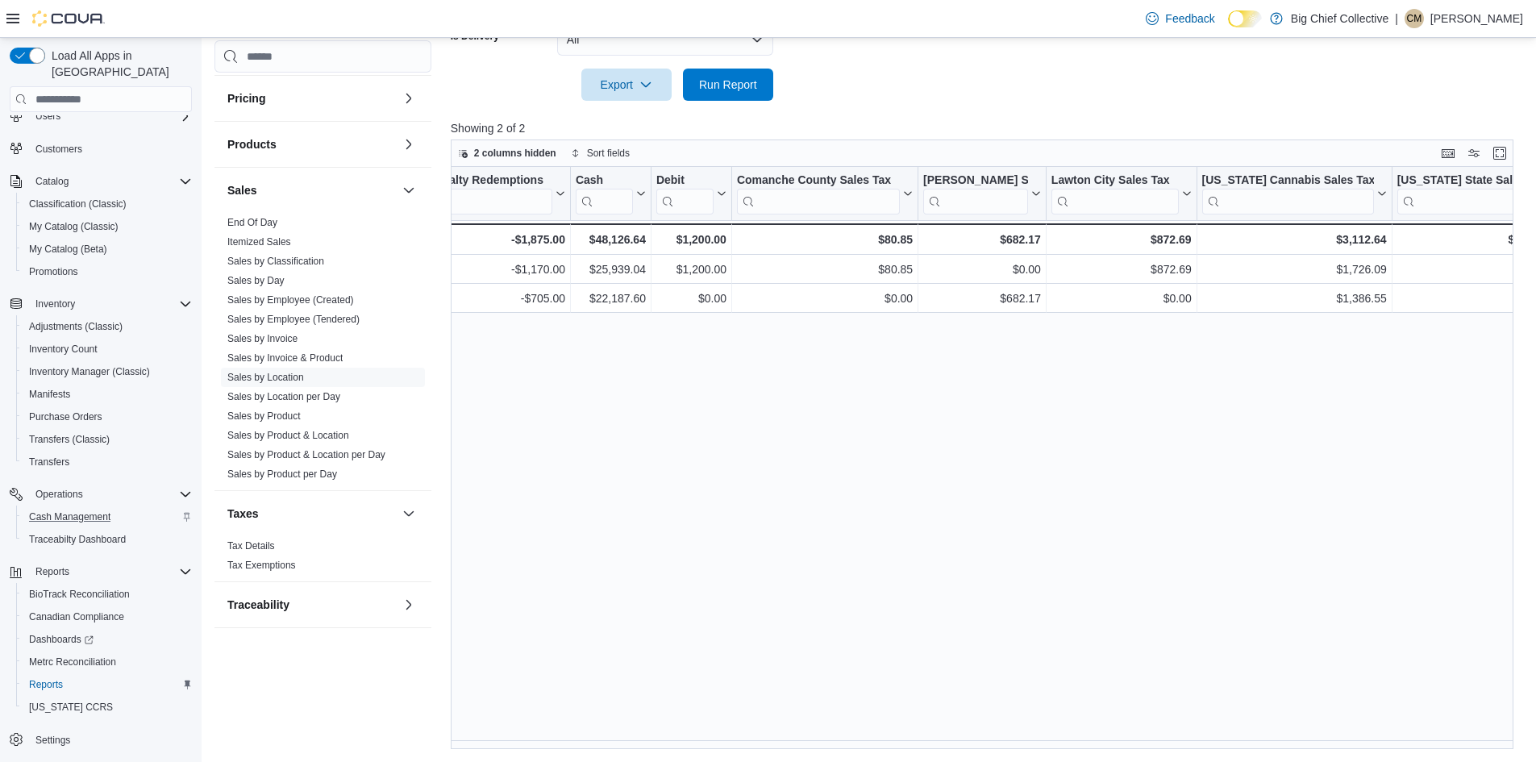
scroll to position [0, 1979]
